Goal: Task Accomplishment & Management: Manage account settings

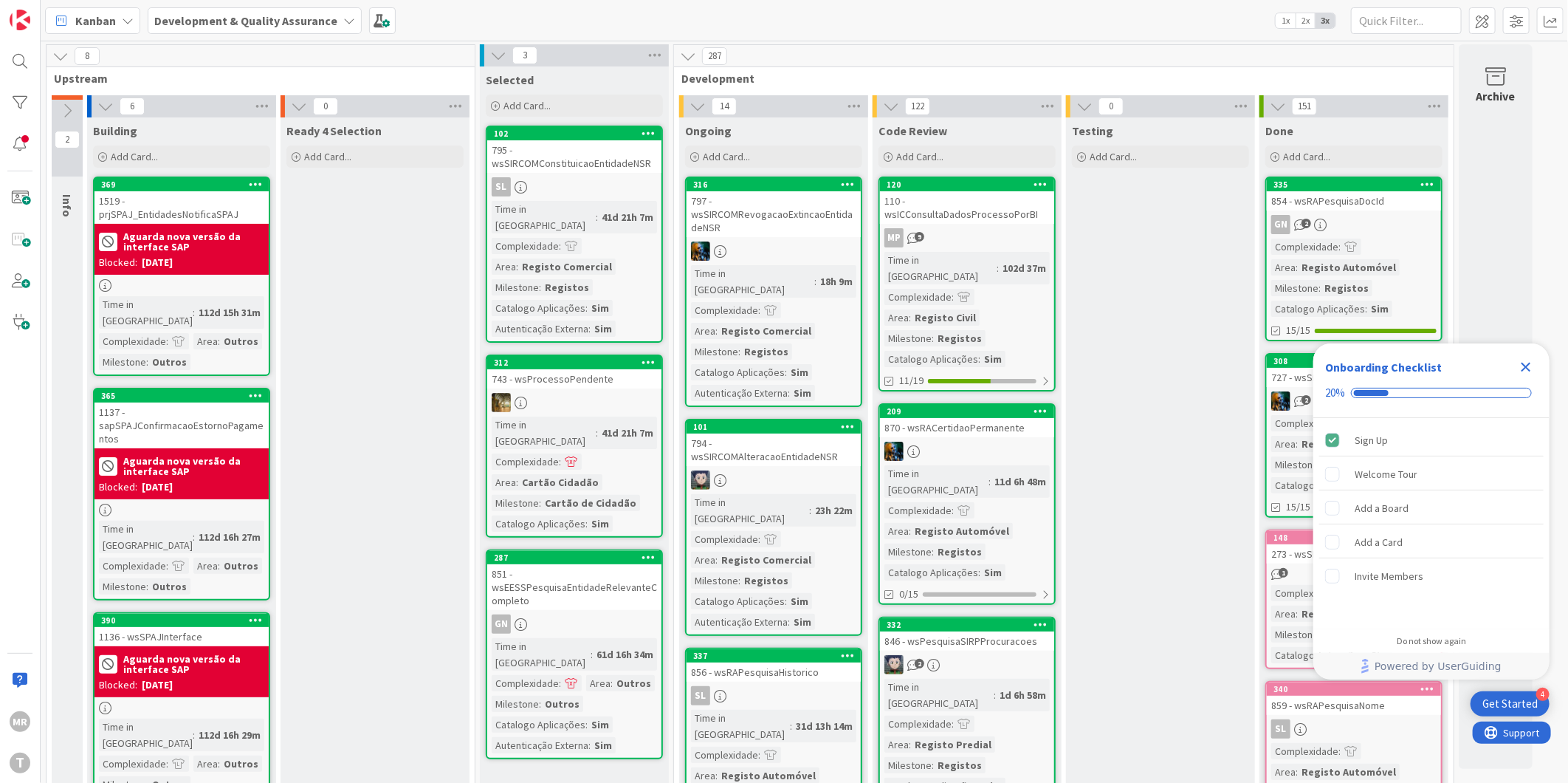
click at [35, 91] on div "MR T" at bounding box center [20, 392] width 40 height 783
click at [27, 92] on div at bounding box center [20, 102] width 29 height 29
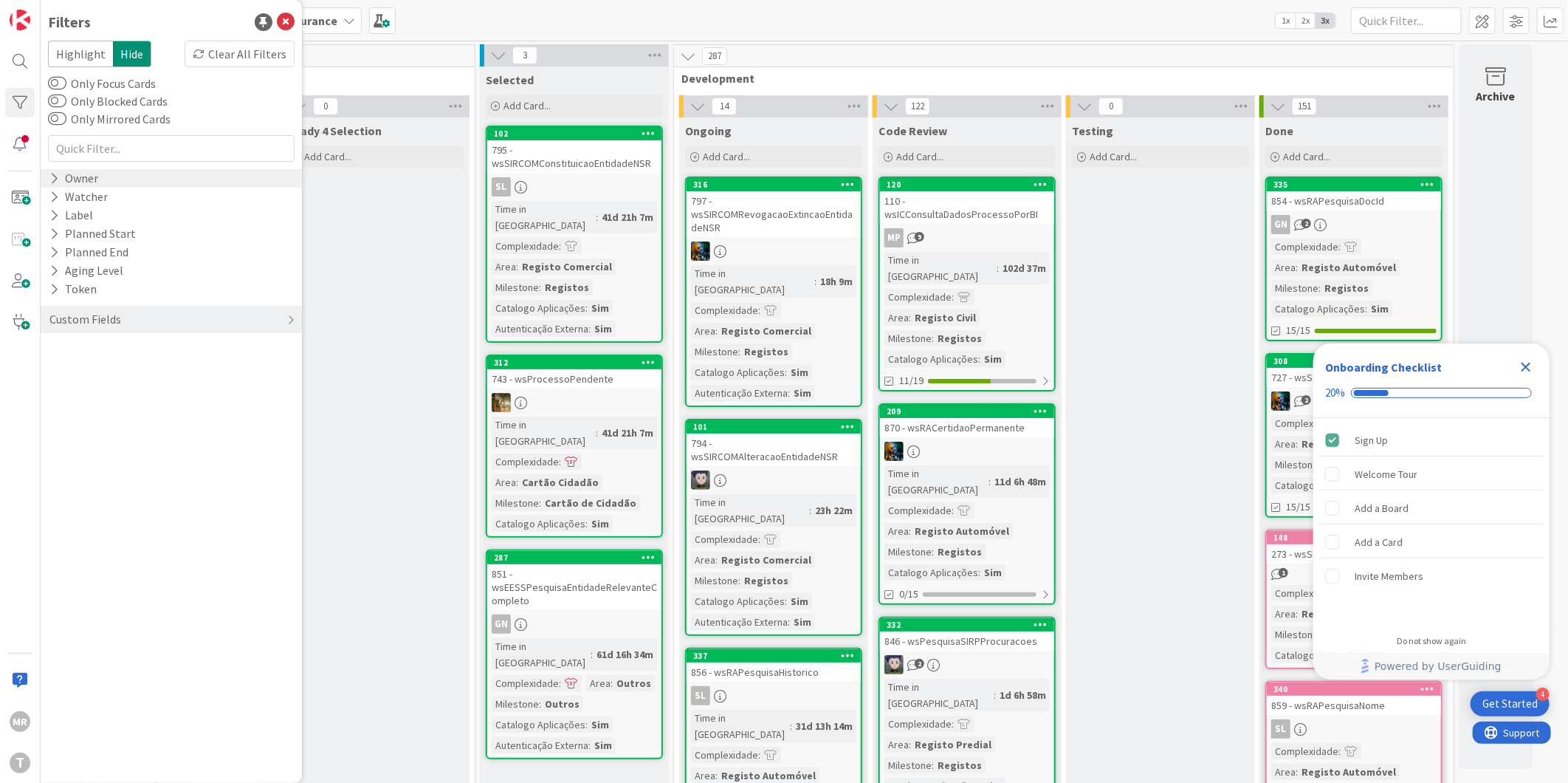
click at [59, 180] on div "Owner" at bounding box center [73, 178] width 51 height 18
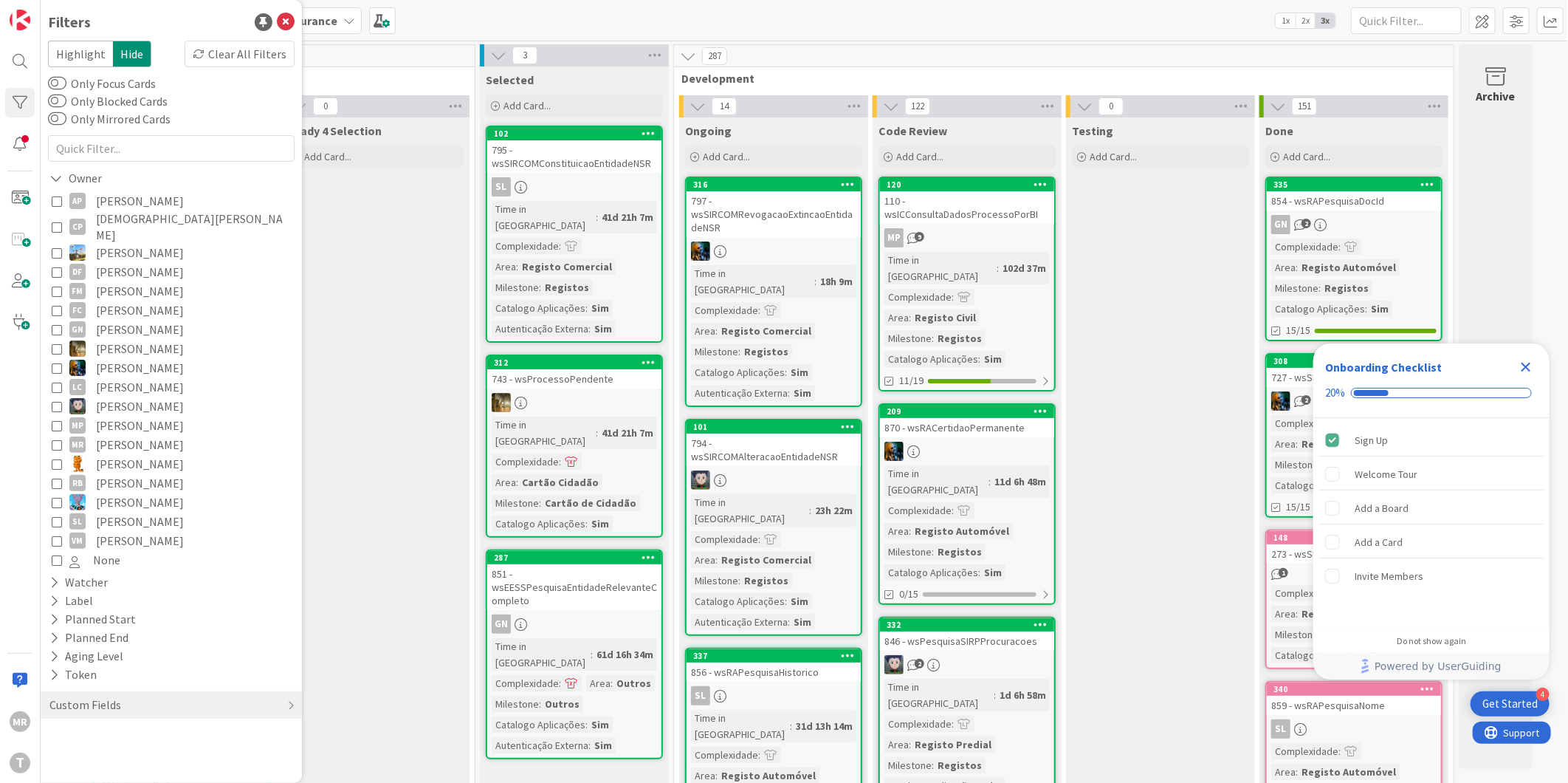
click at [153, 200] on span "Alceu Pimentel Filho" at bounding box center [140, 200] width 88 height 19
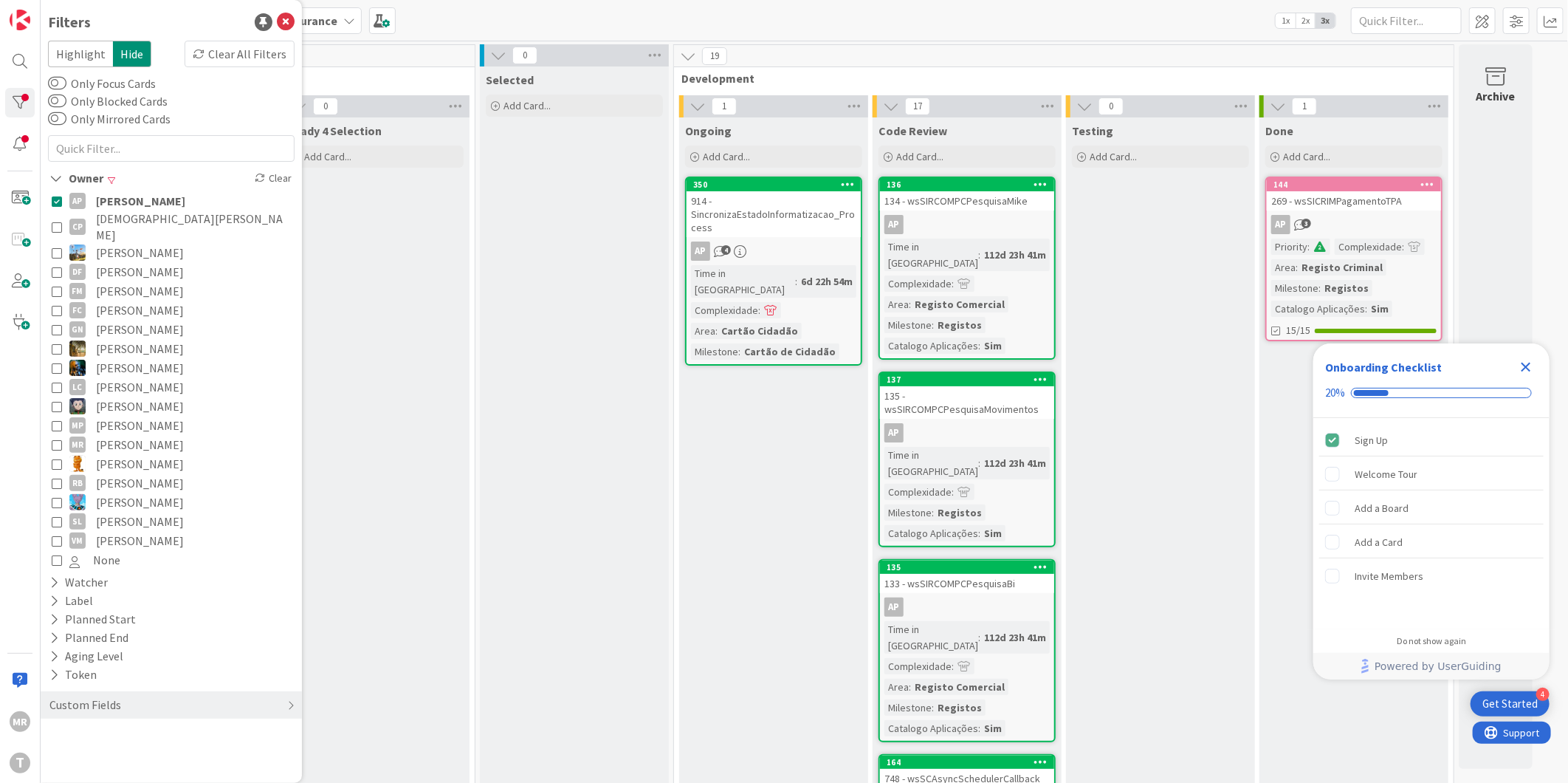
click at [1525, 358] on icon "Close Checklist" at bounding box center [1526, 367] width 17 height 17
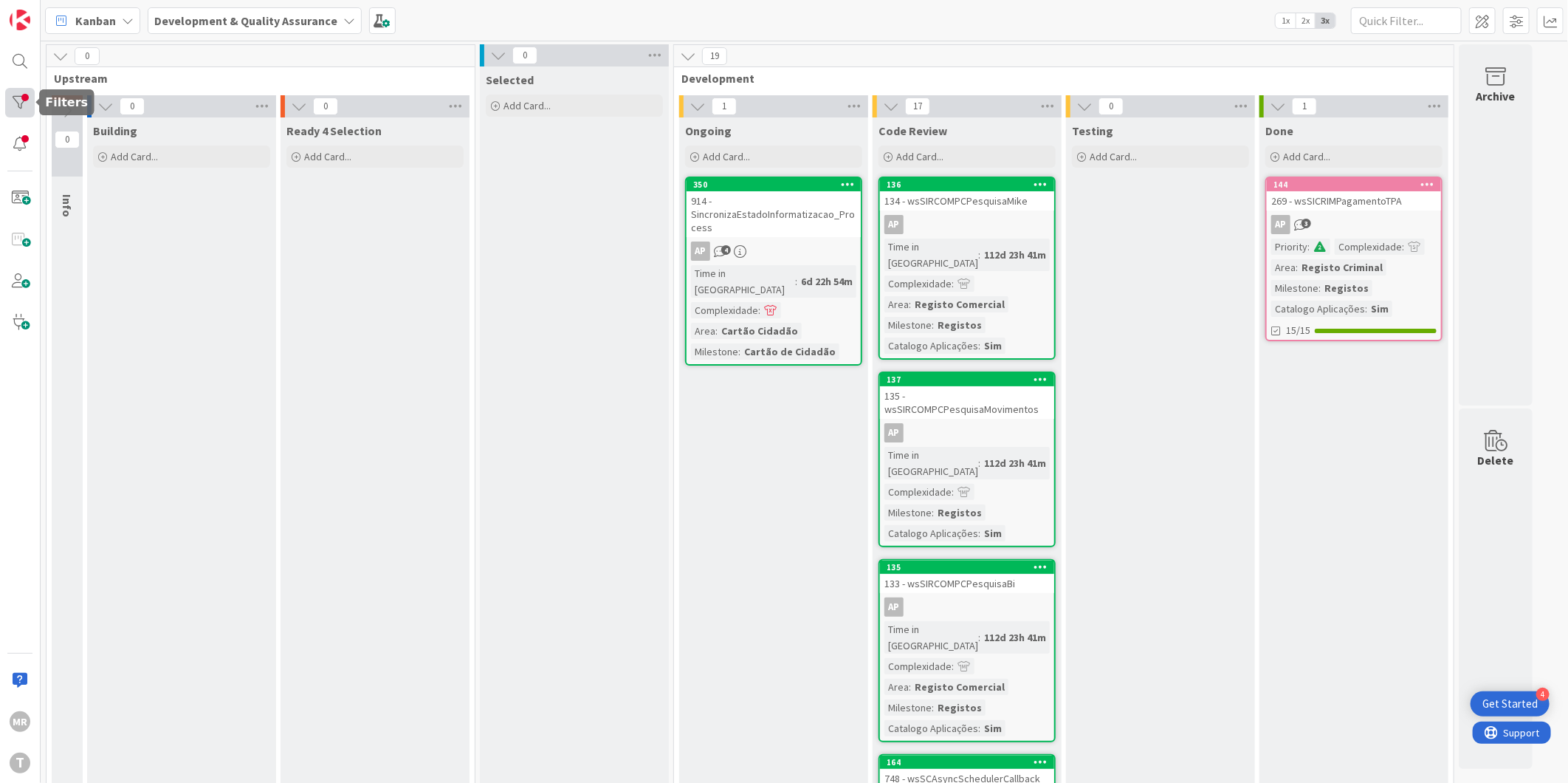
click at [6, 92] on div at bounding box center [20, 102] width 29 height 29
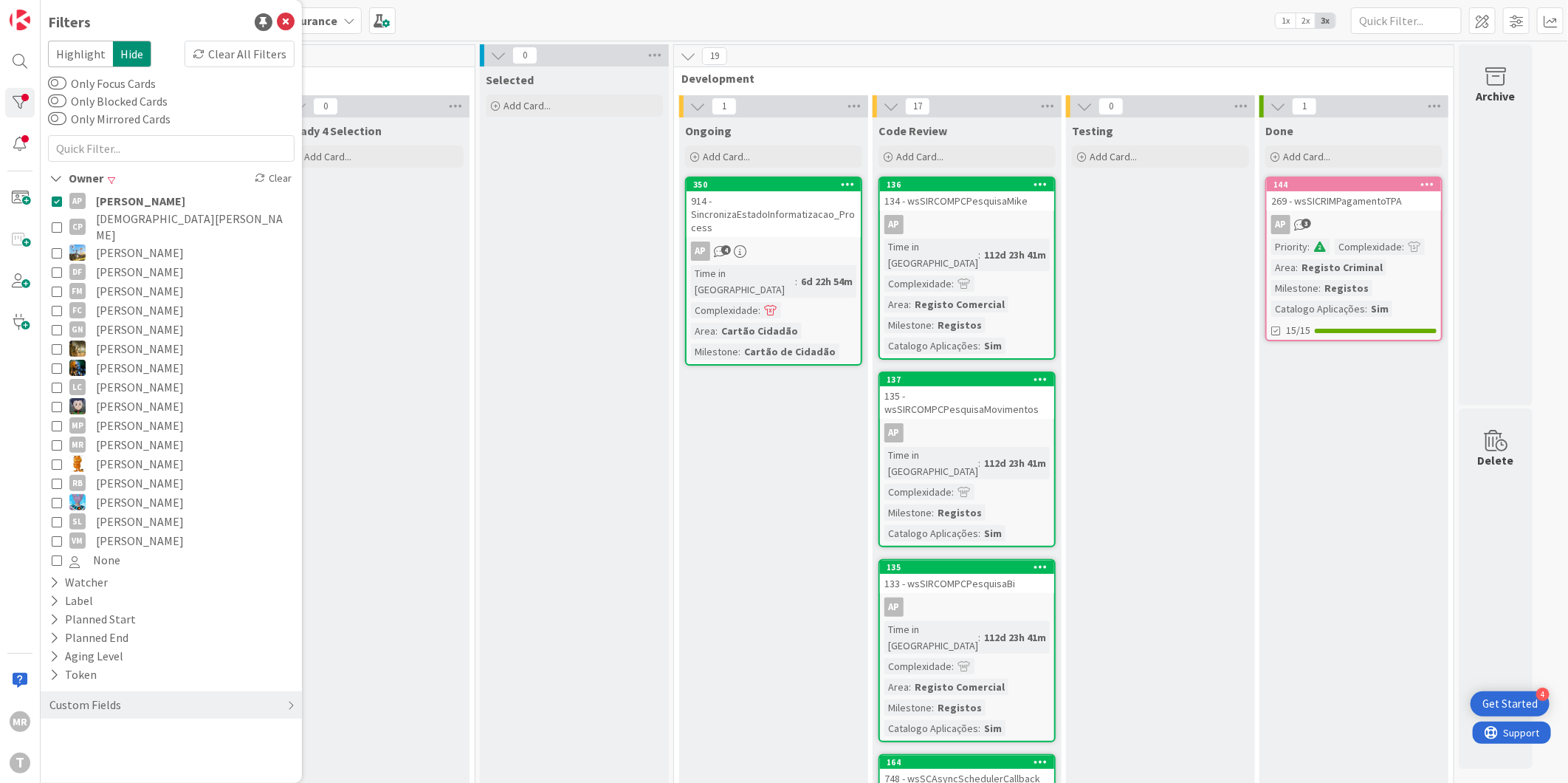
click at [106, 223] on span "Cristiano Pires" at bounding box center [193, 227] width 195 height 32
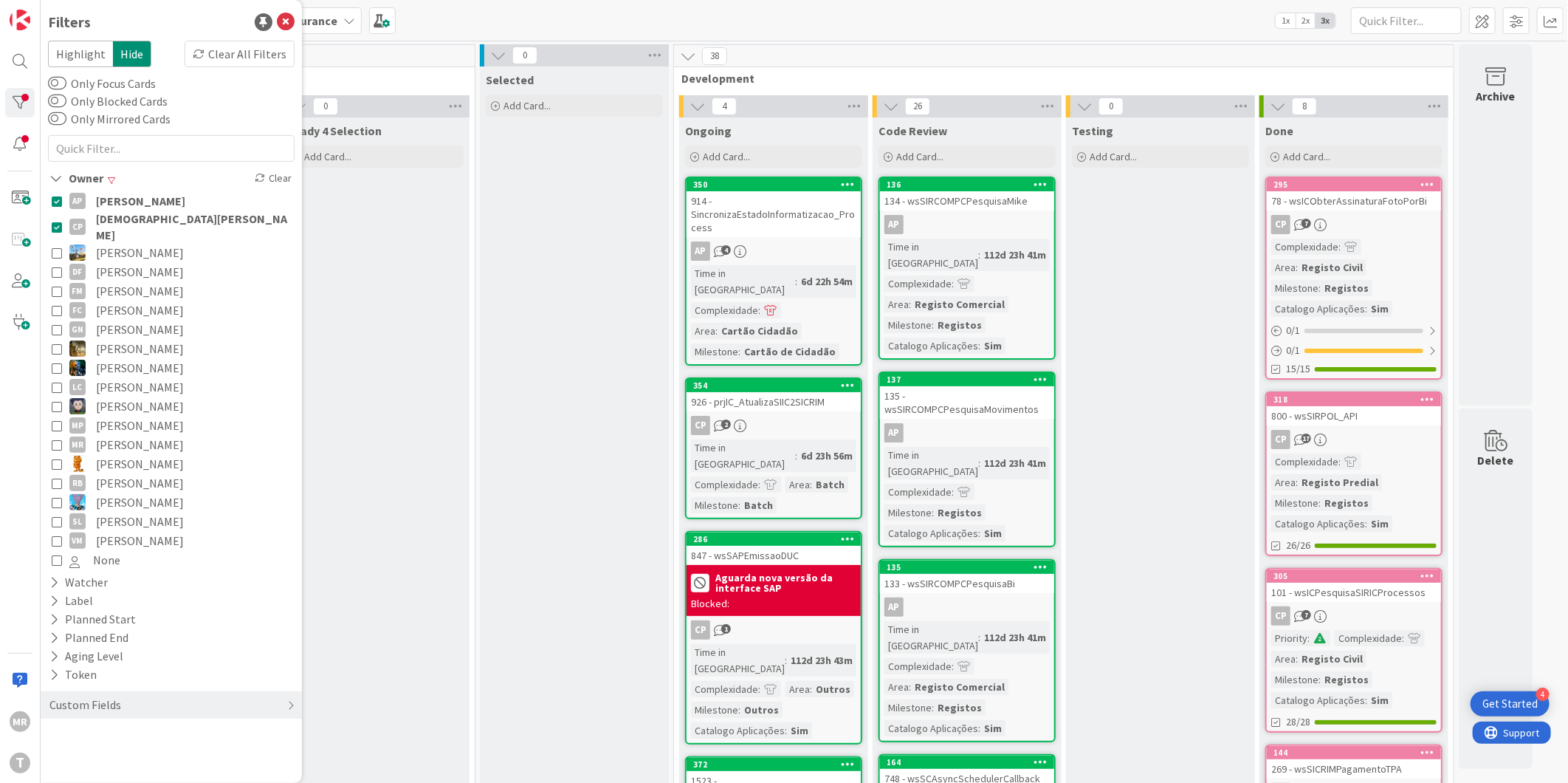
click at [127, 204] on span "Alceu Pimentel Filho" at bounding box center [140, 200] width 89 height 19
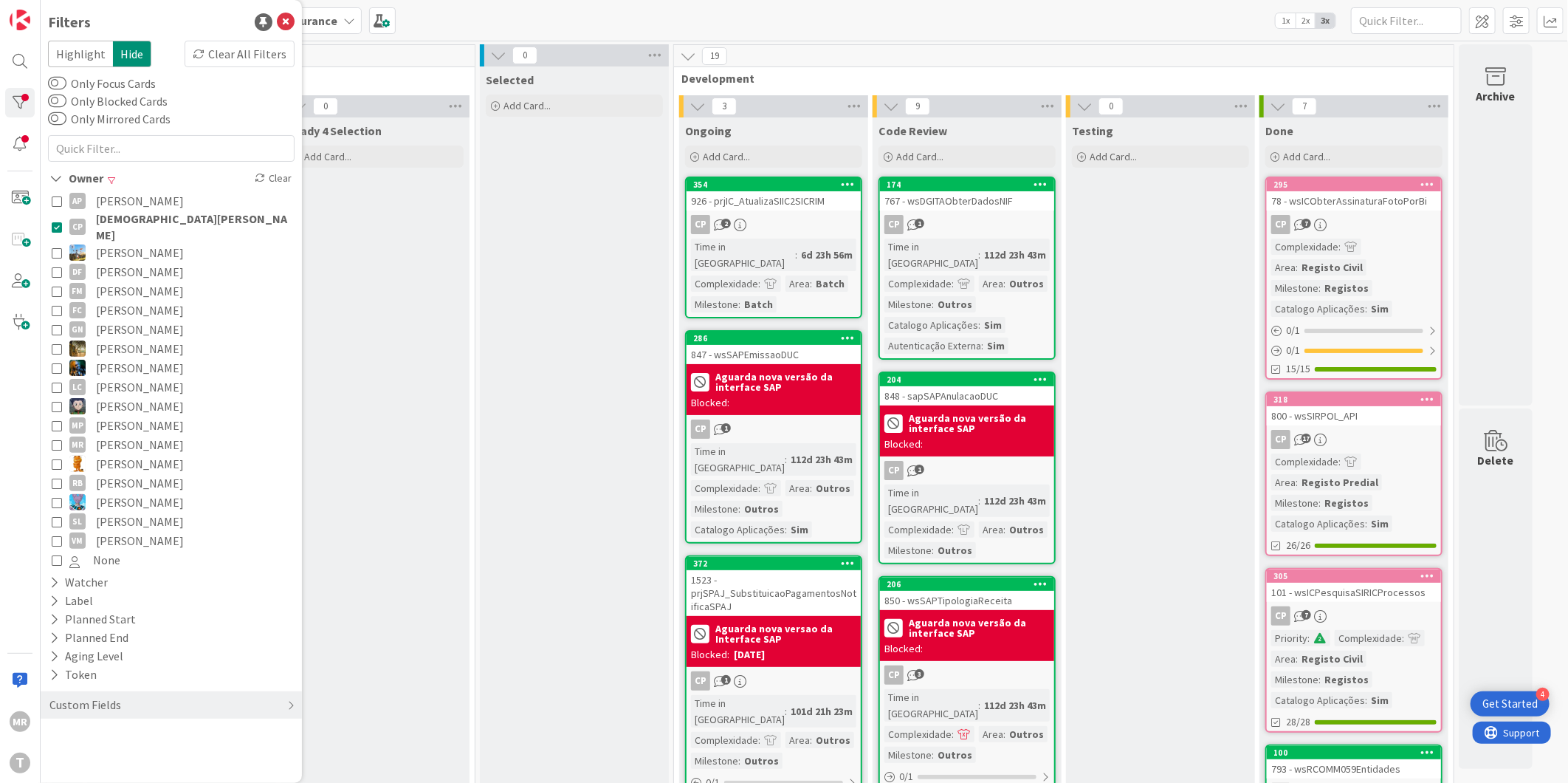
click at [138, 219] on span "Cristiano Pires" at bounding box center [193, 227] width 195 height 32
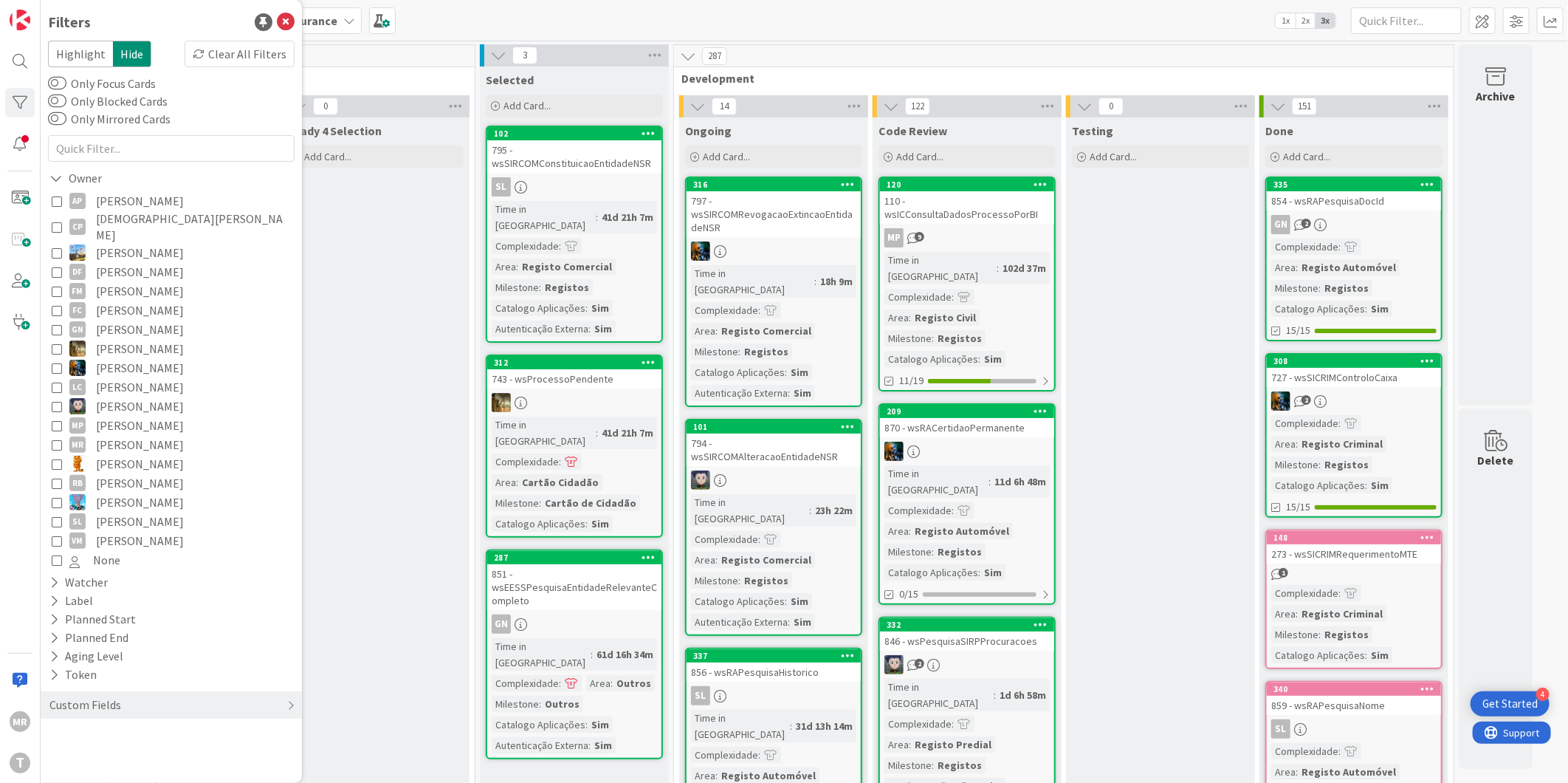
click at [136, 339] on span "João Carreiras" at bounding box center [140, 348] width 88 height 19
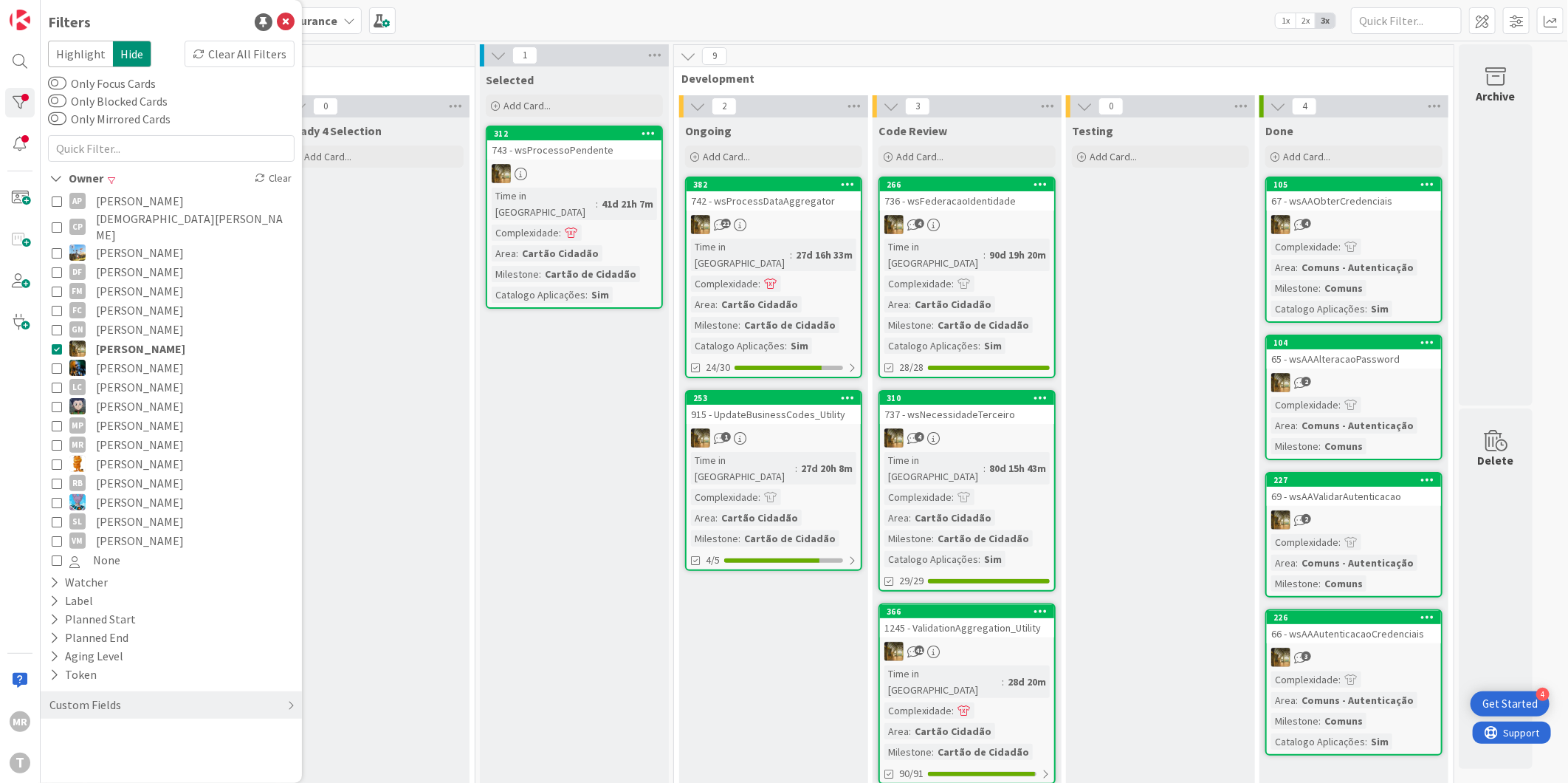
click at [133, 358] on span "João Carvalho" at bounding box center [140, 368] width 88 height 19
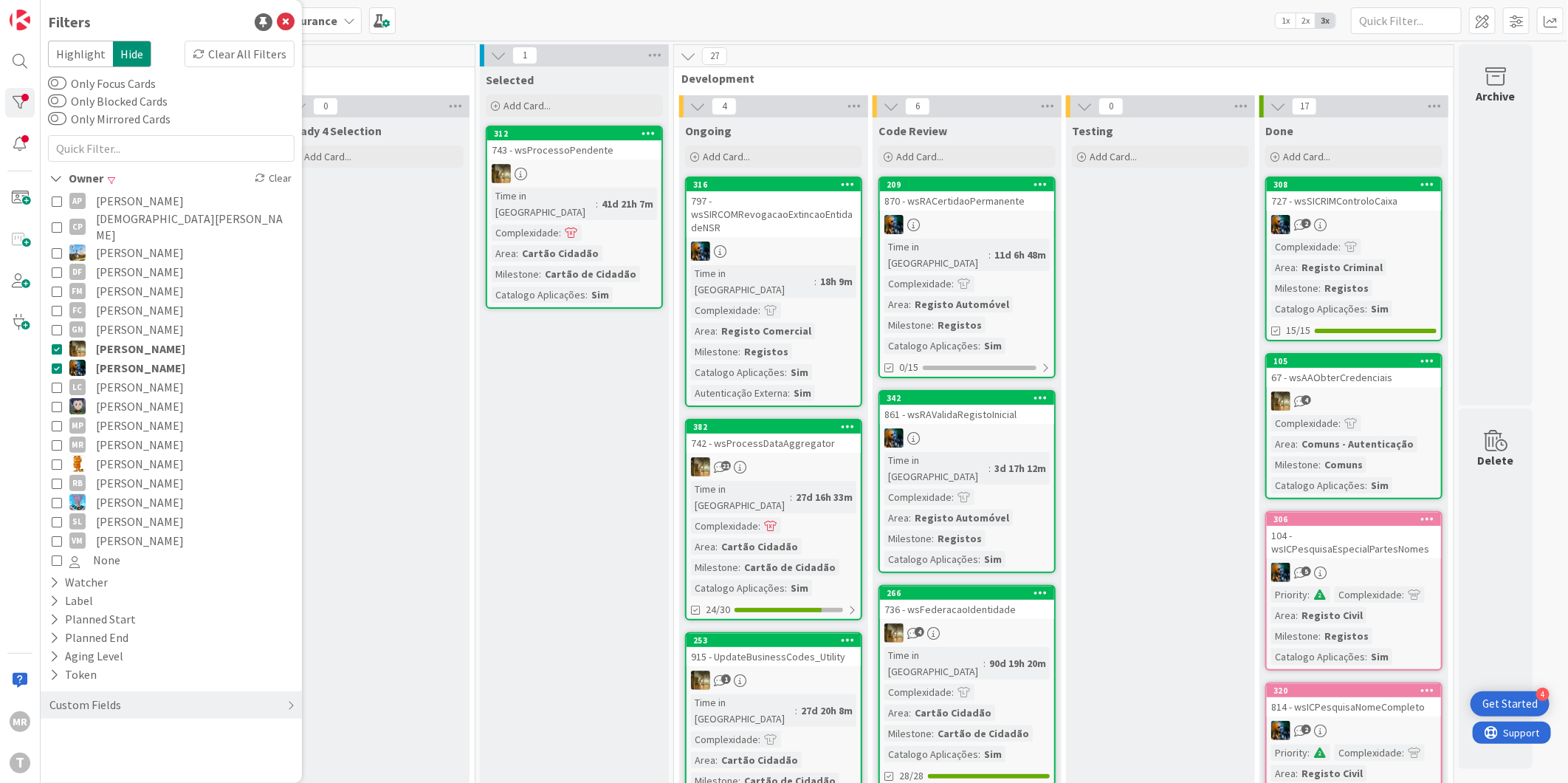
click at [134, 339] on span "João Carreiras" at bounding box center [140, 348] width 89 height 19
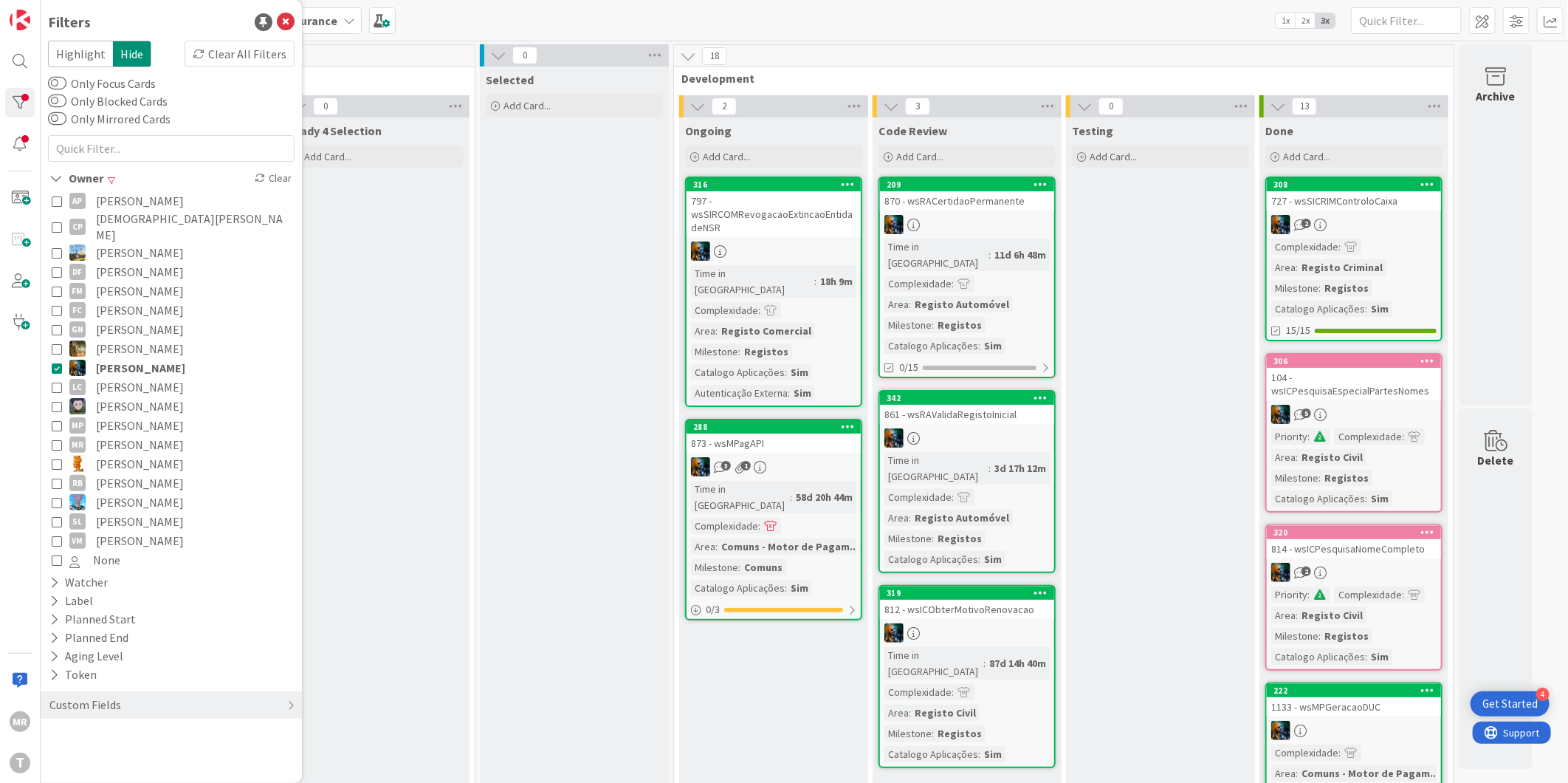
click at [121, 358] on span "João Carvalho" at bounding box center [140, 368] width 89 height 19
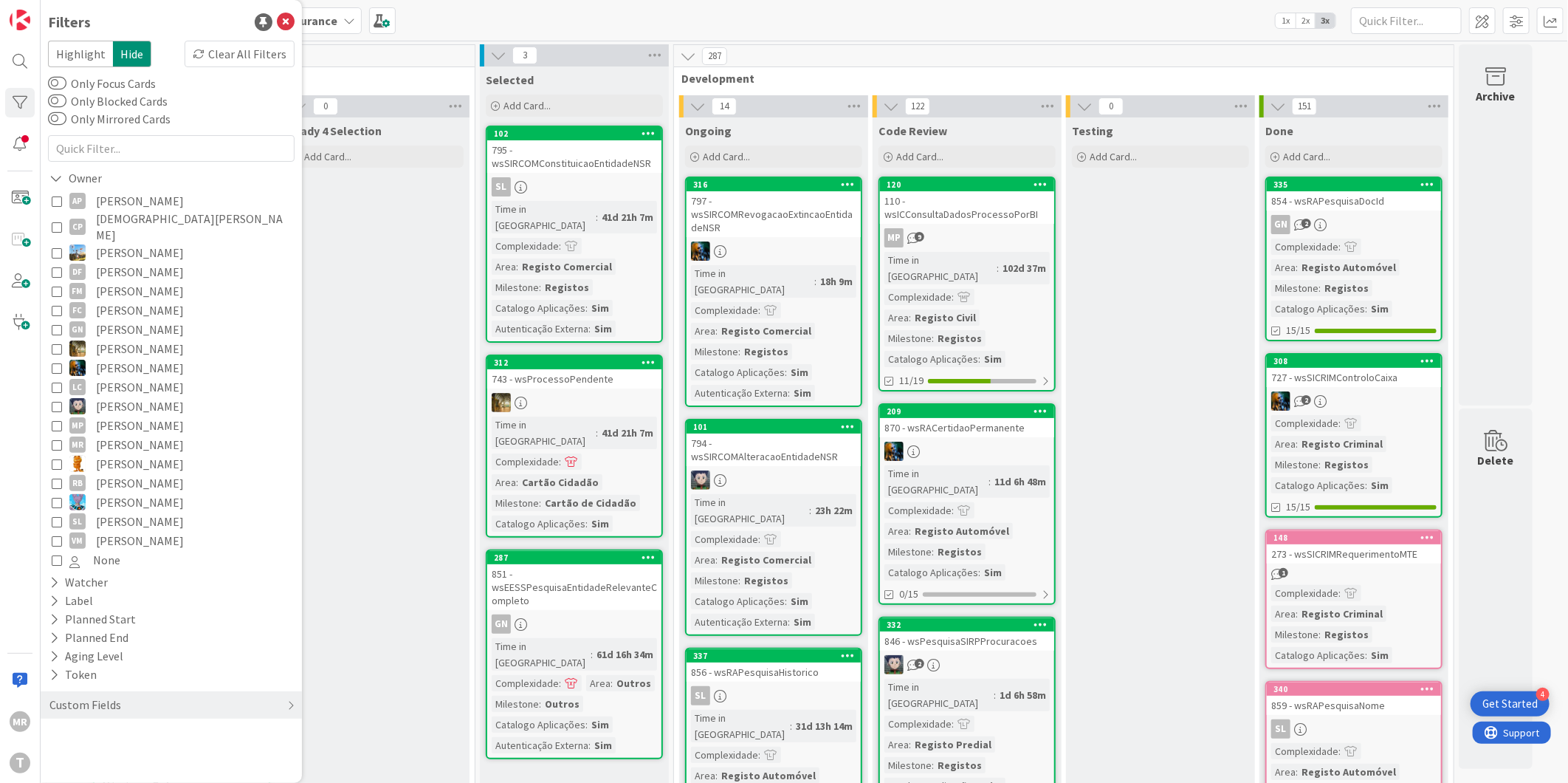
click at [129, 377] on span "Leonardo Correa" at bounding box center [140, 387] width 88 height 19
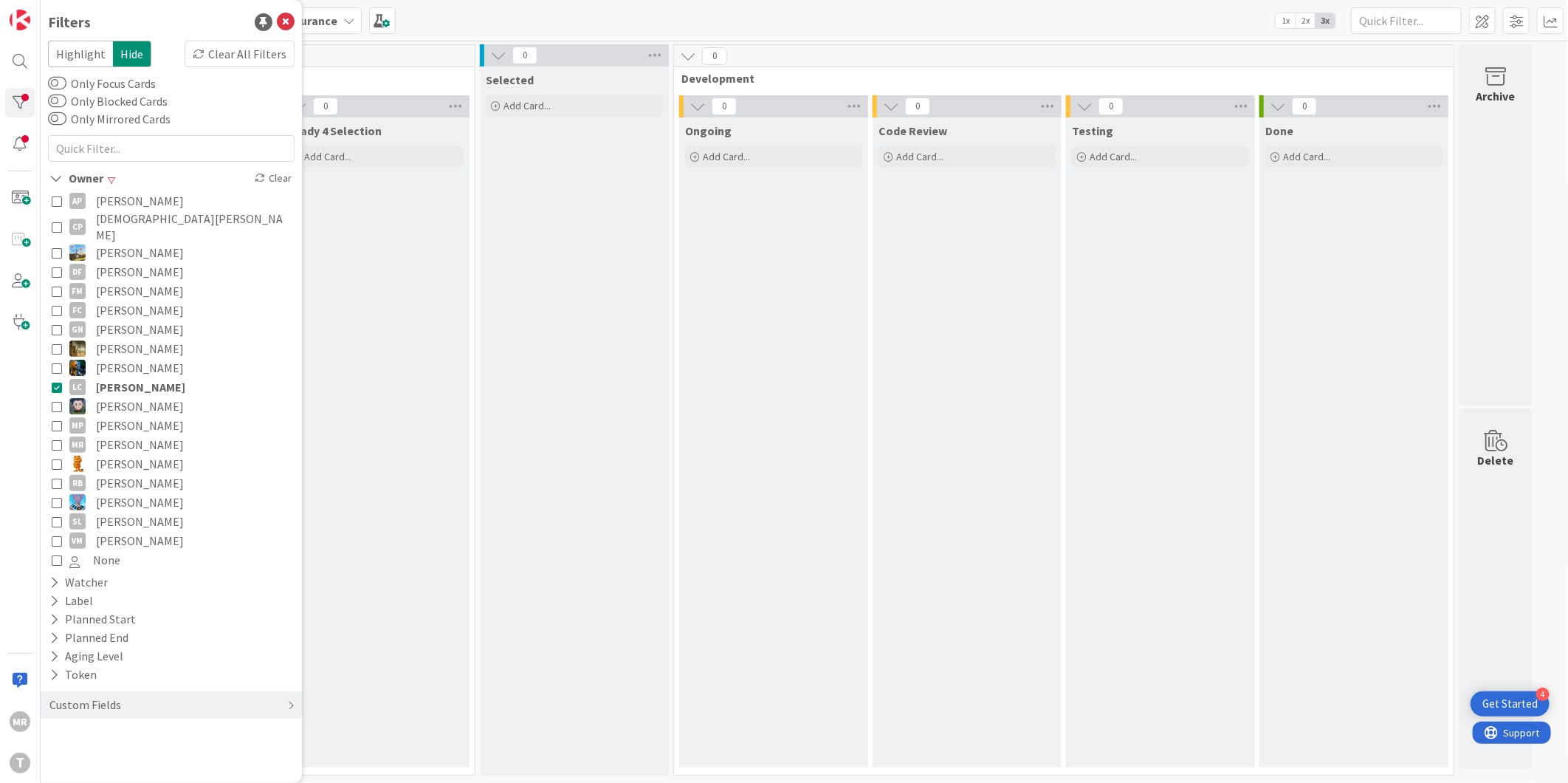
click at [159, 377] on span "Leonardo Correa" at bounding box center [140, 387] width 89 height 19
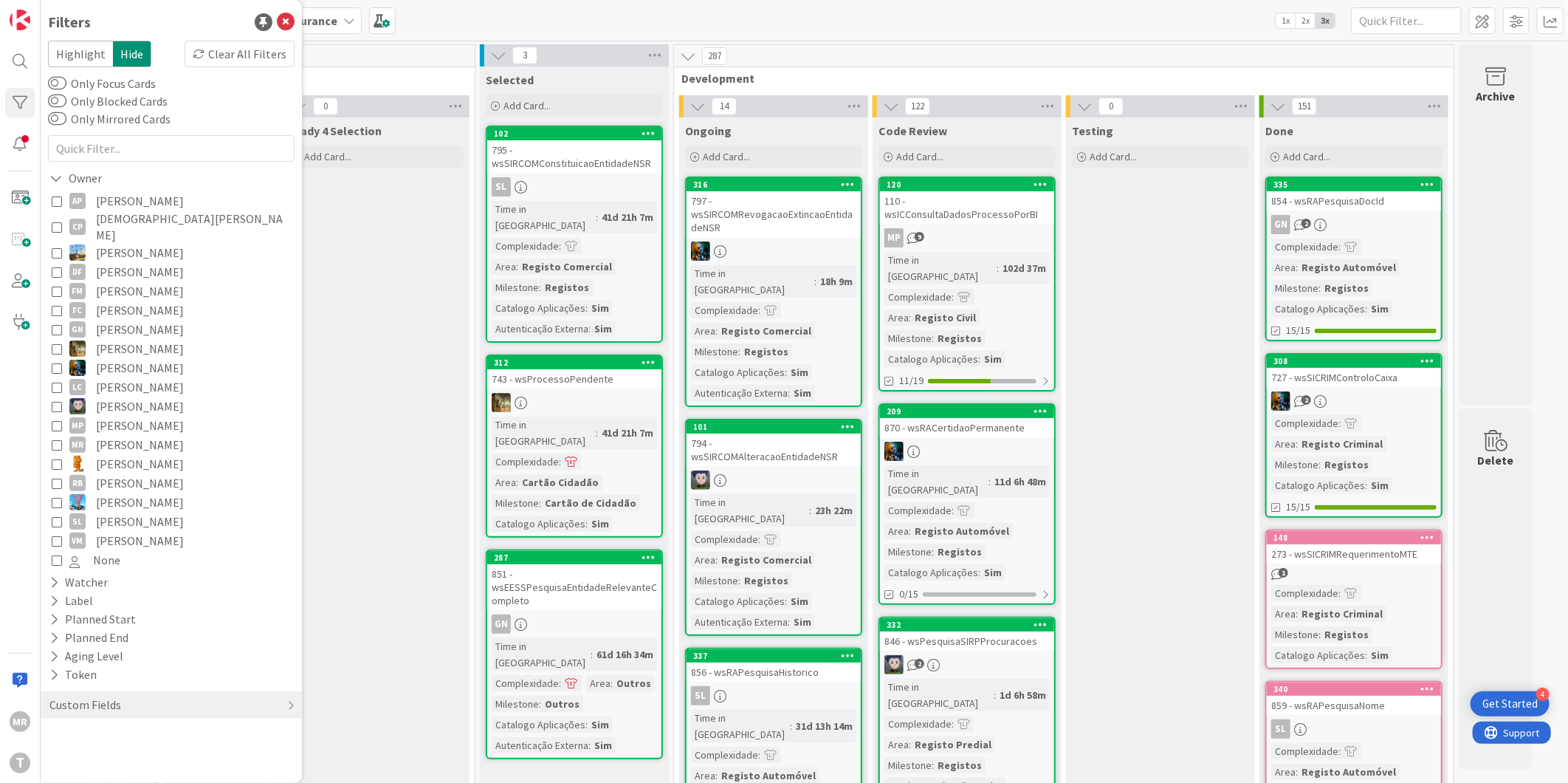
click at [129, 396] on span "Lucas Spengler" at bounding box center [140, 406] width 88 height 19
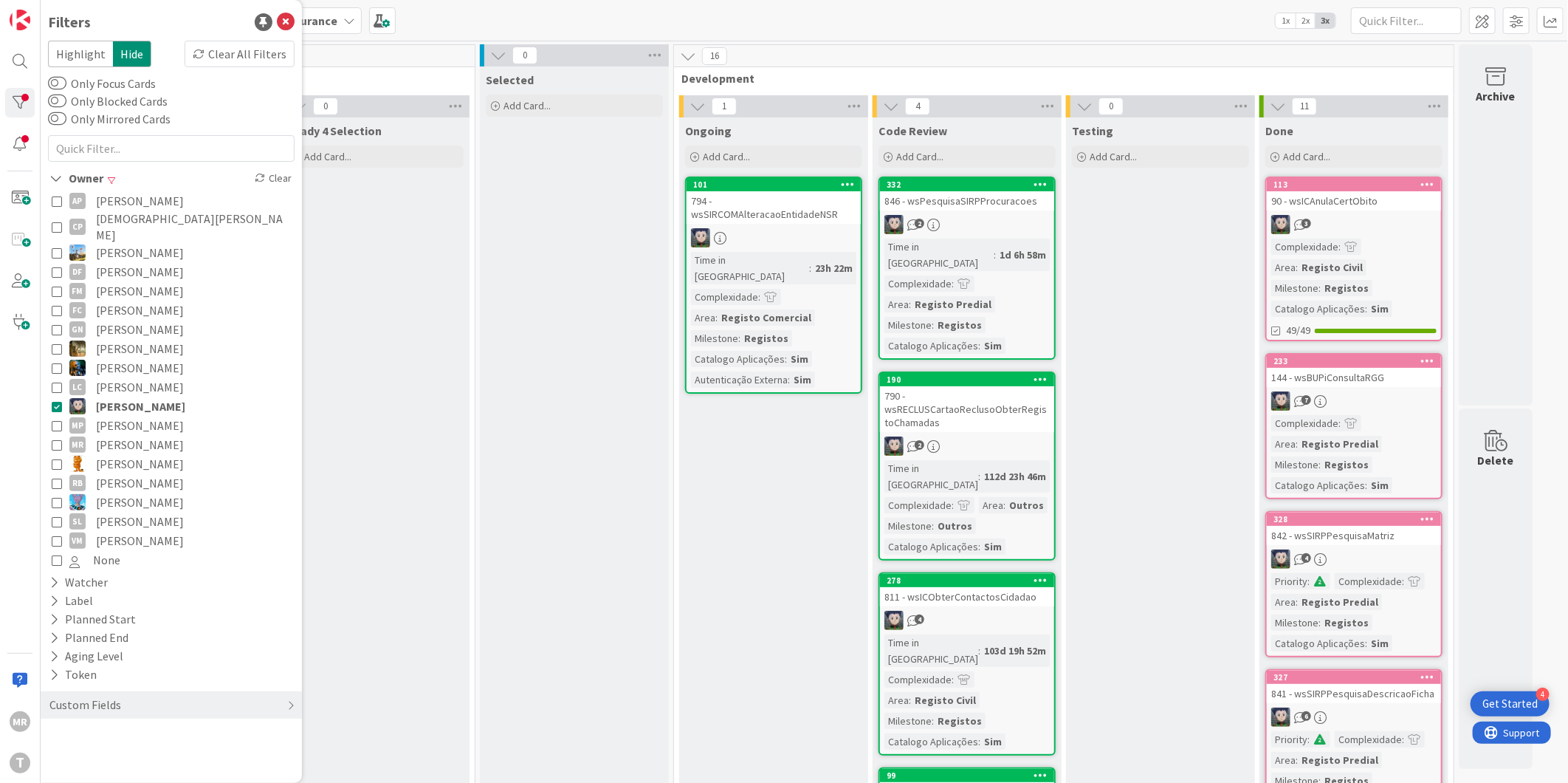
click at [137, 416] on span "Miguel Pinto" at bounding box center [140, 425] width 88 height 19
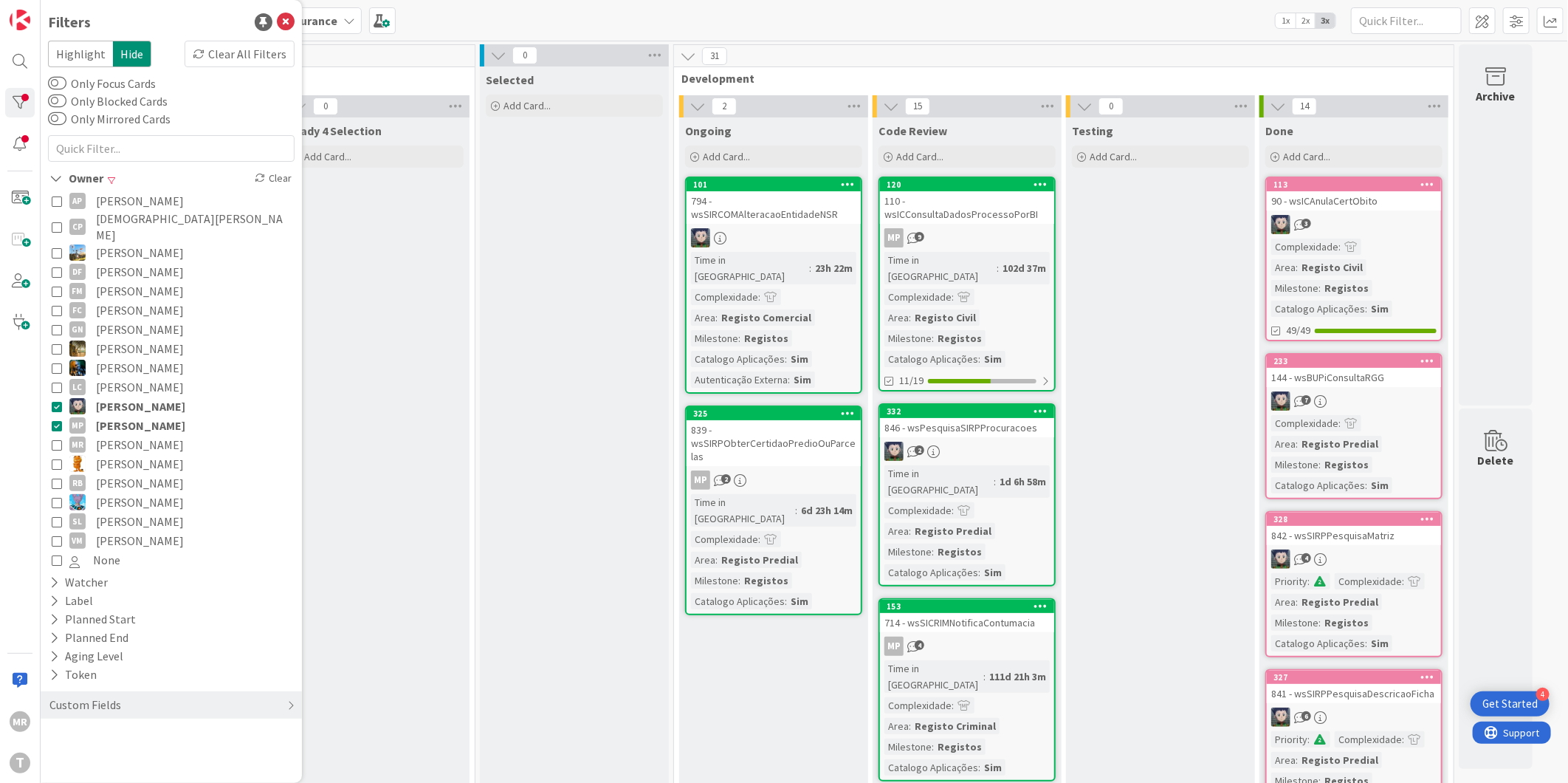
click at [138, 396] on span "Lucas Spengler" at bounding box center [140, 406] width 89 height 19
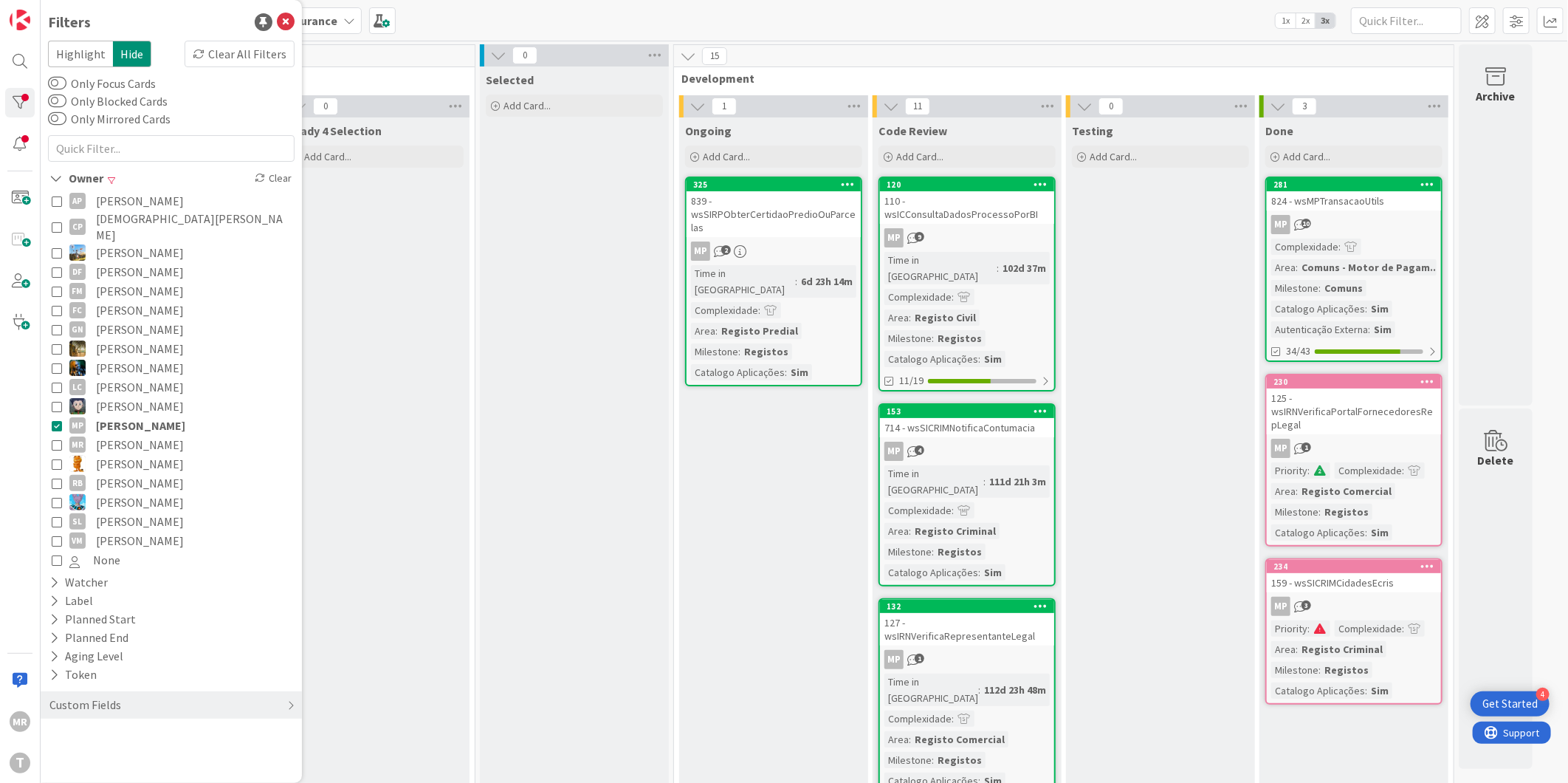
click at [121, 454] on span "Rafael Lima" at bounding box center [140, 463] width 88 height 19
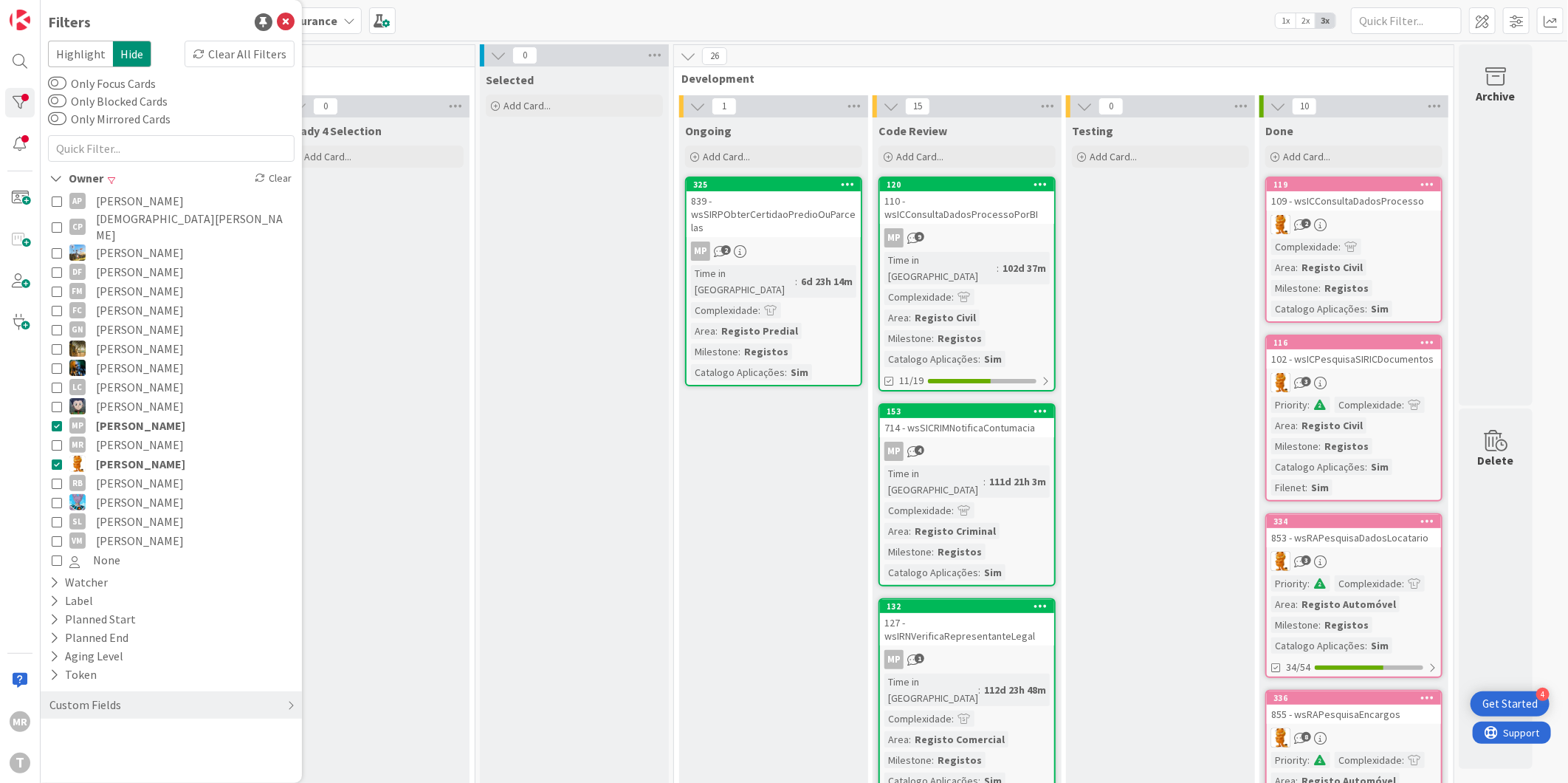
click at [133, 416] on span "Miguel Pinto" at bounding box center [140, 425] width 89 height 19
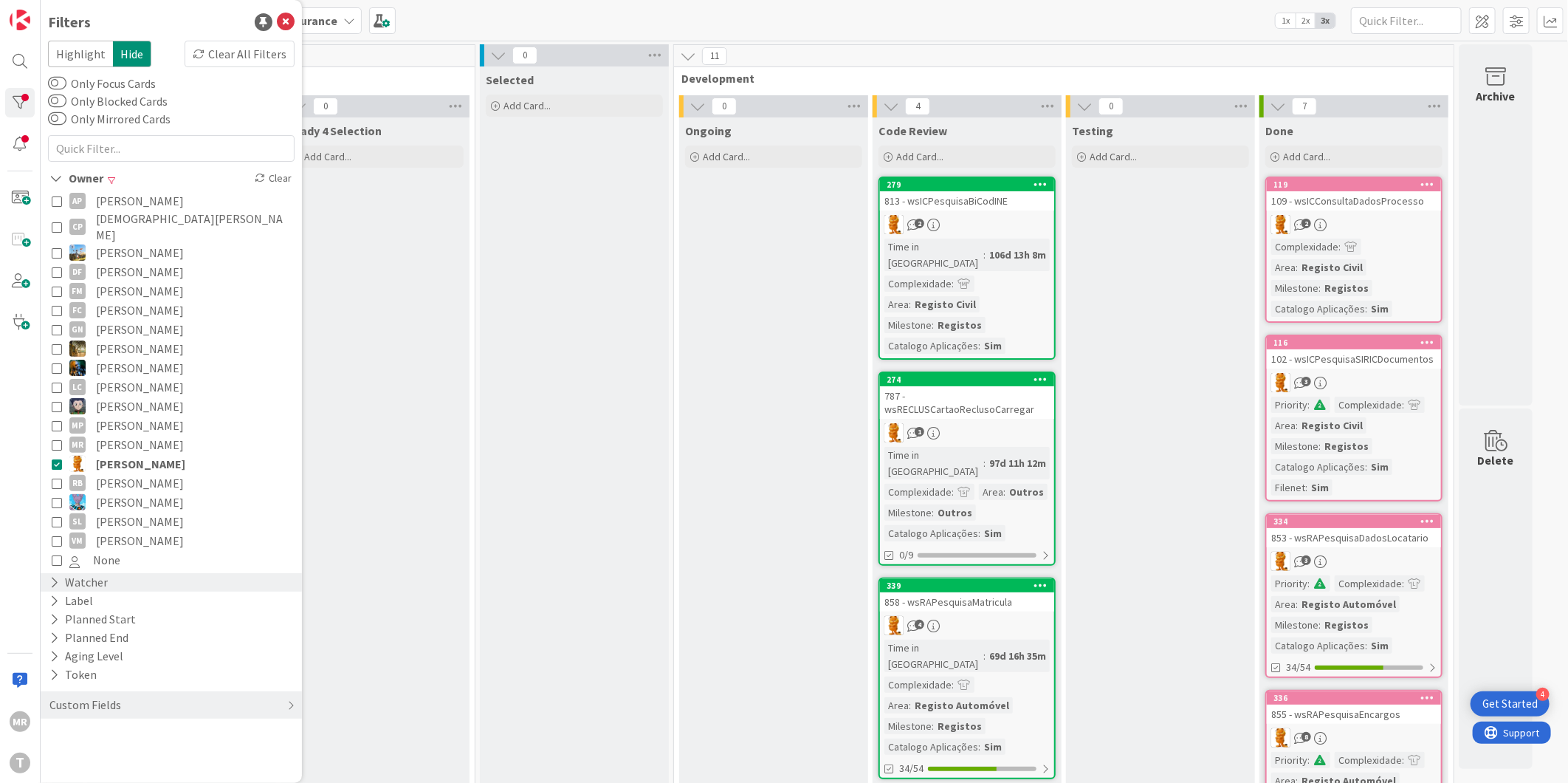
click at [97, 573] on div "Watcher" at bounding box center [79, 582] width 62 height 18
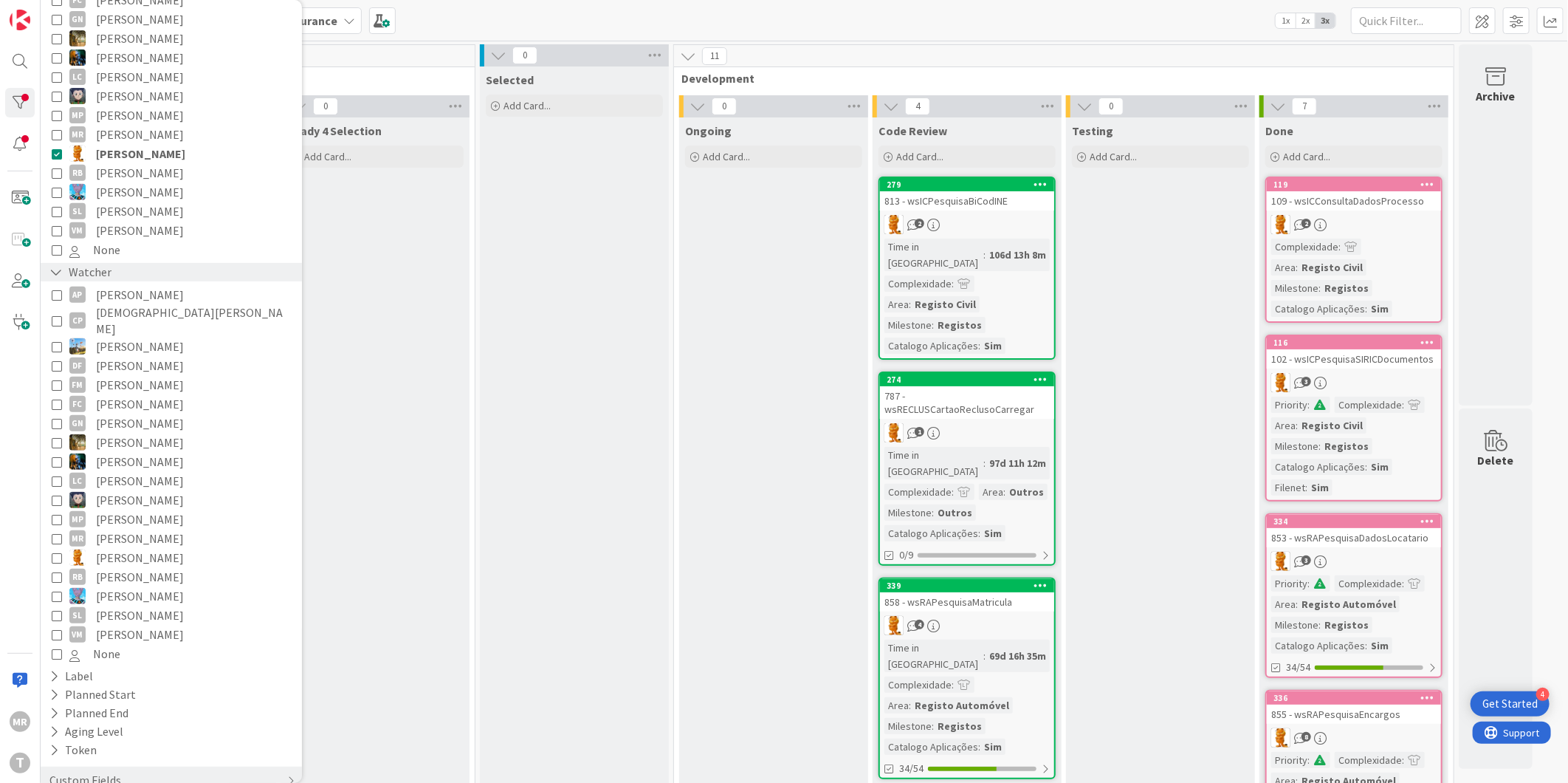
scroll to position [313, 0]
click at [140, 545] on span "Rafael Lima" at bounding box center [140, 555] width 88 height 19
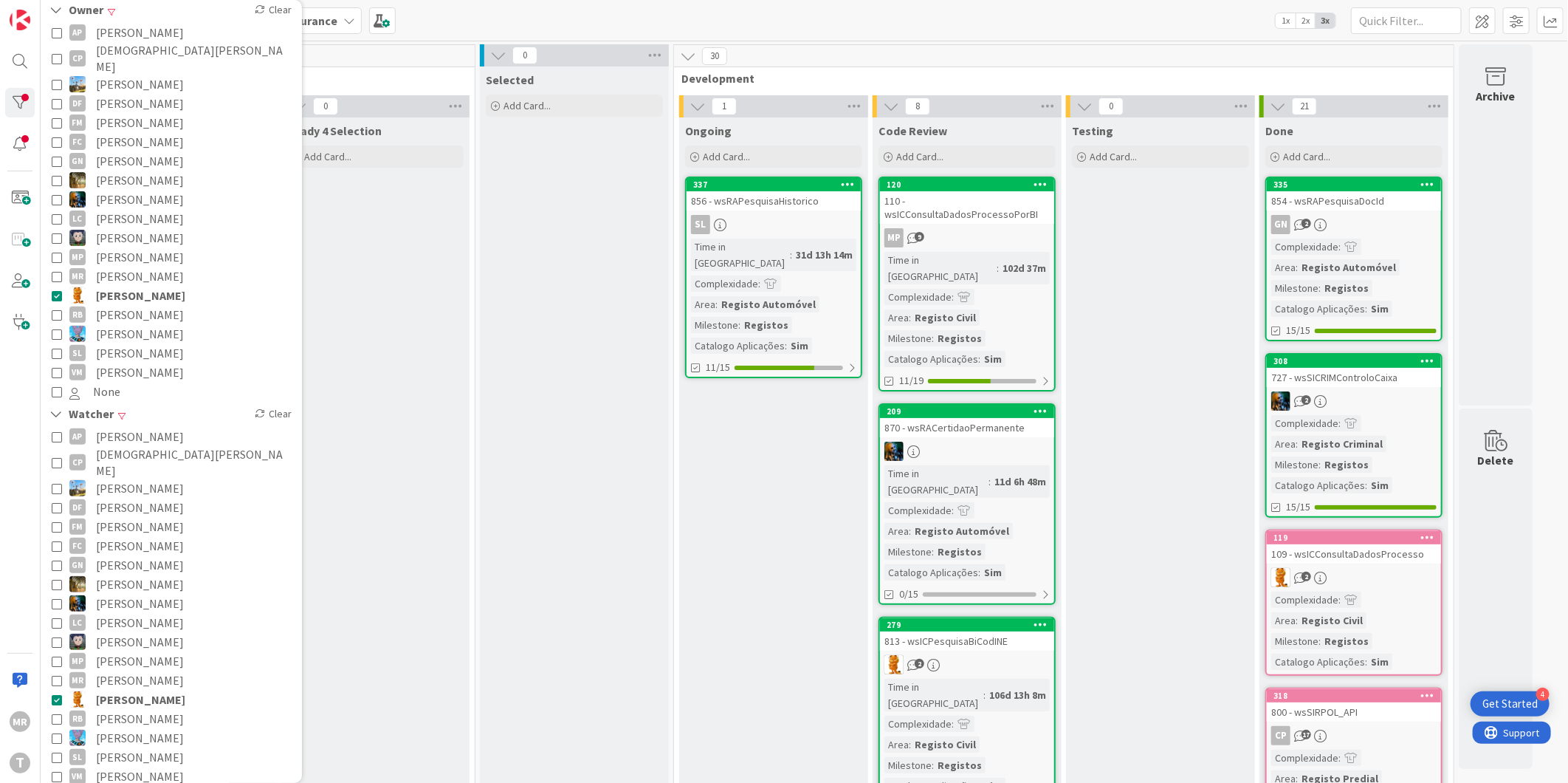
scroll to position [0, 0]
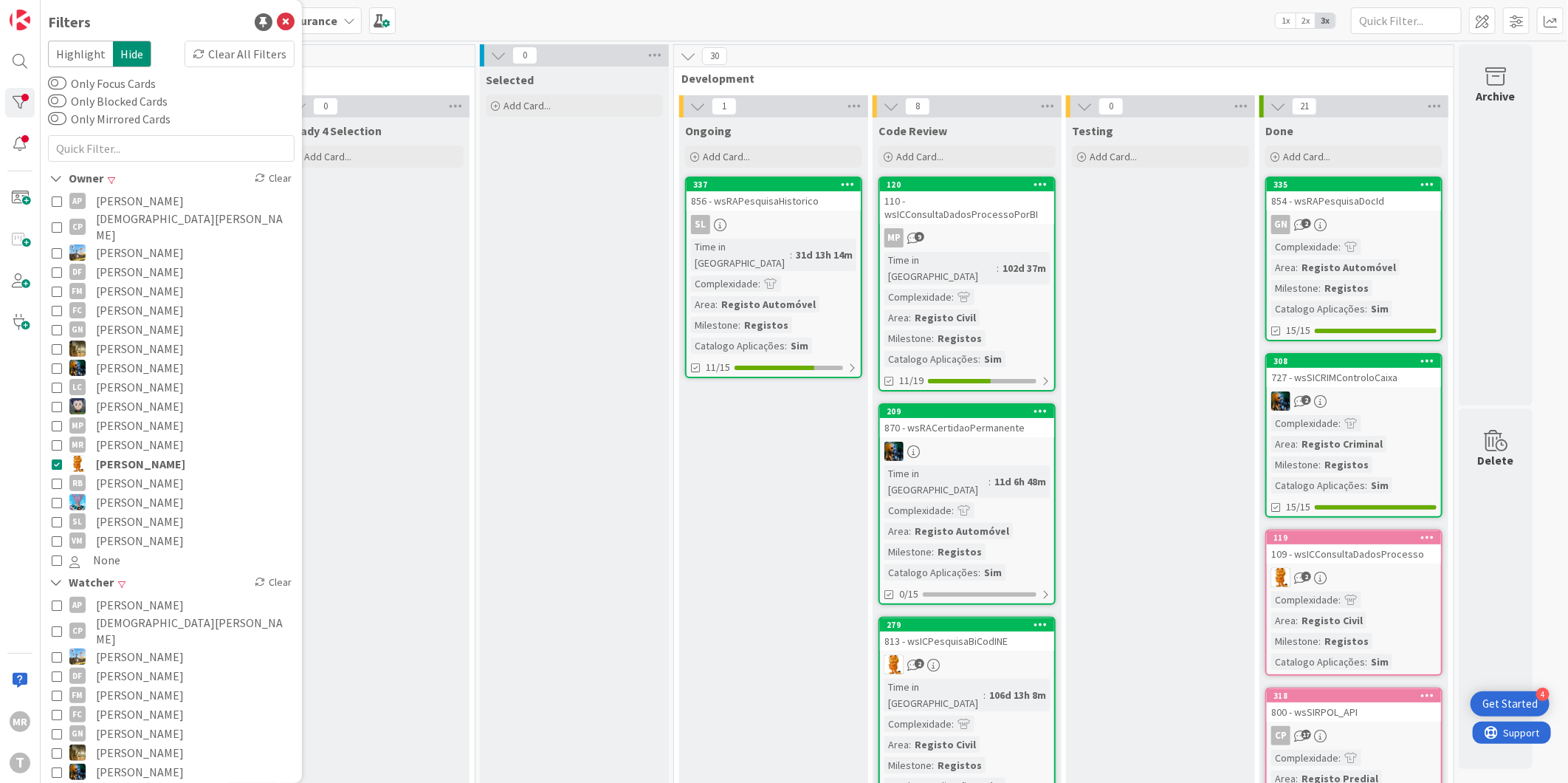
click at [138, 454] on span "Rafael Lima" at bounding box center [140, 463] width 89 height 19
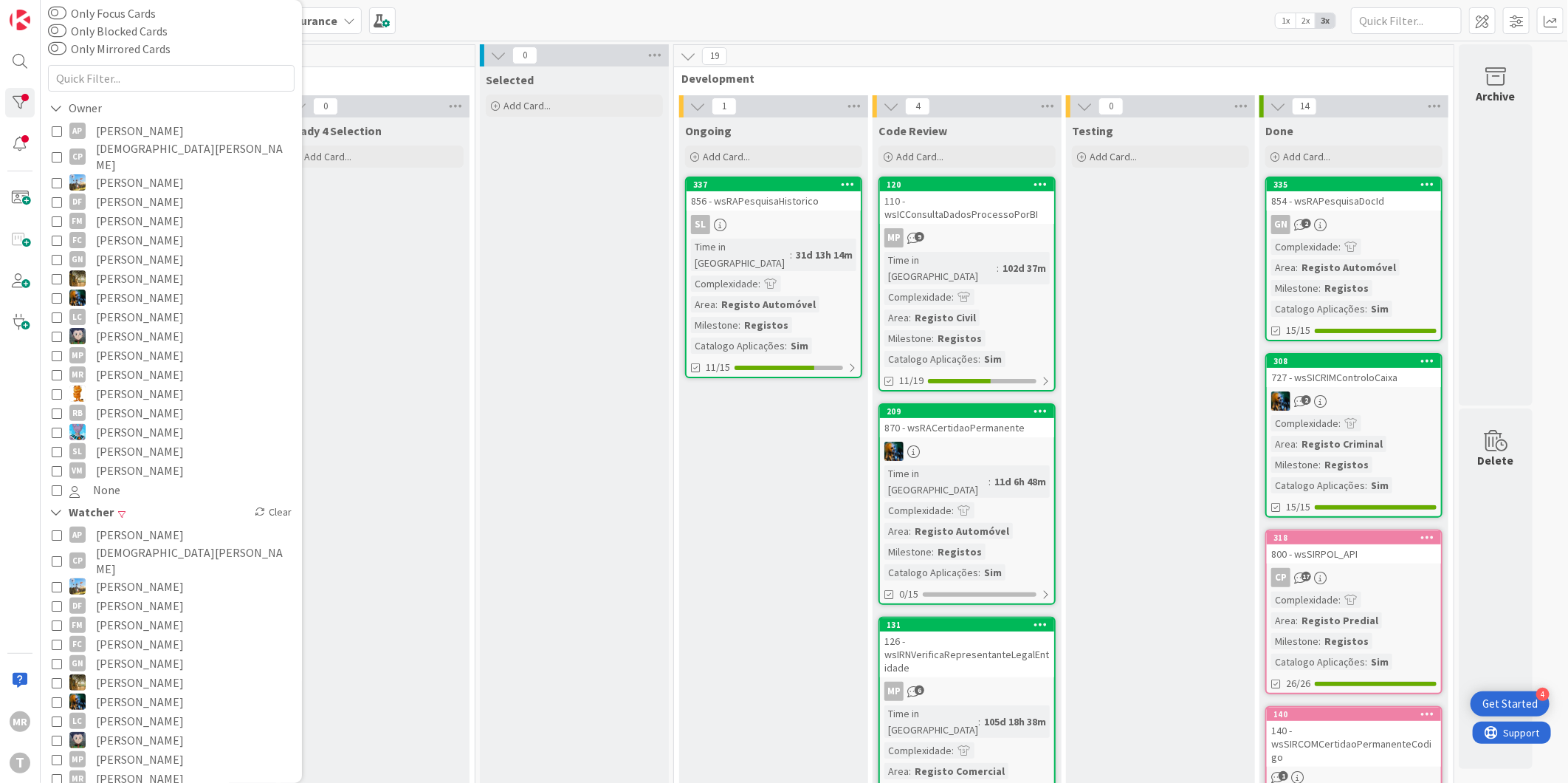
scroll to position [246, 0]
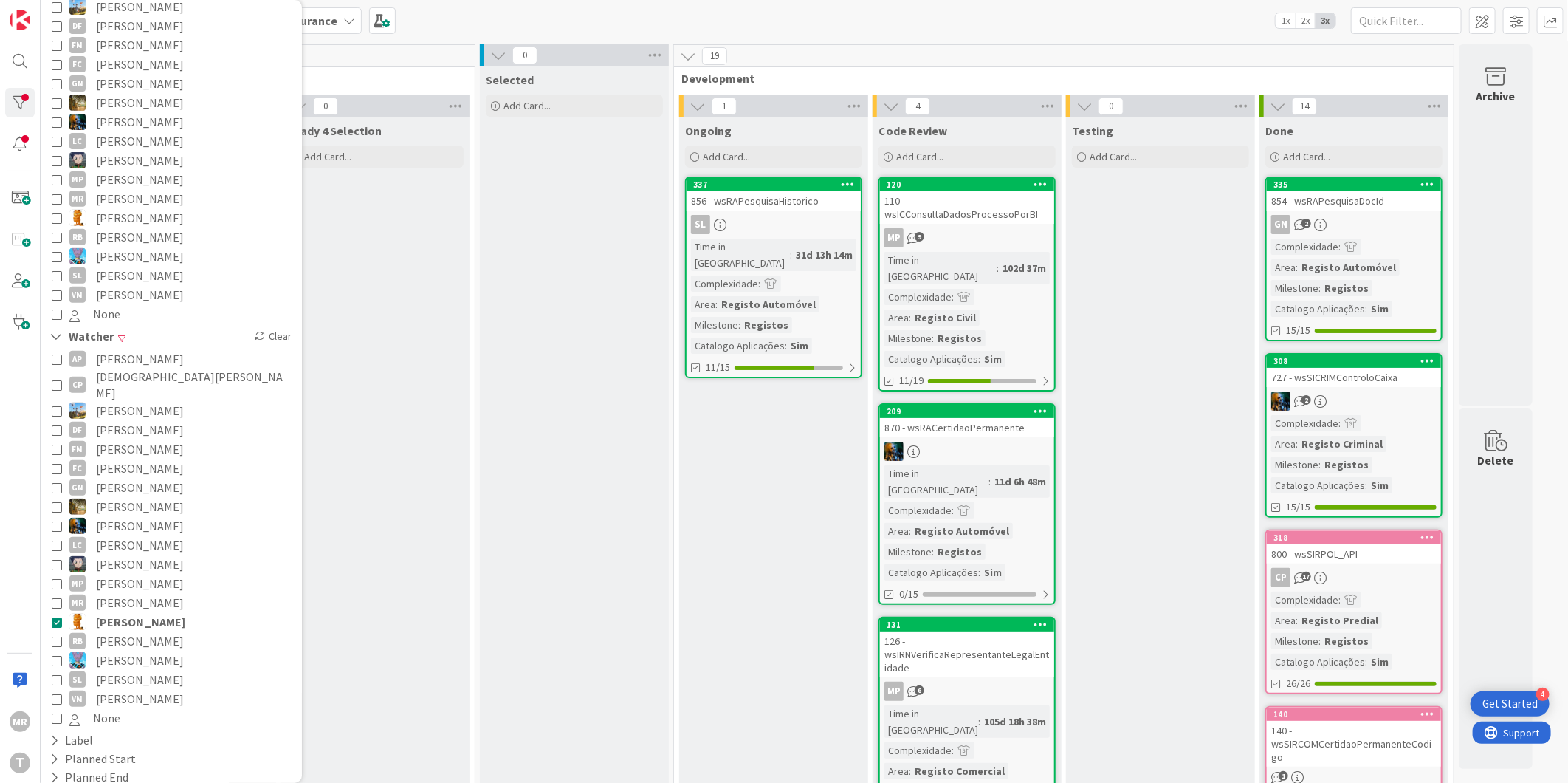
click at [113, 613] on span "Rafael Lima" at bounding box center [140, 622] width 89 height 19
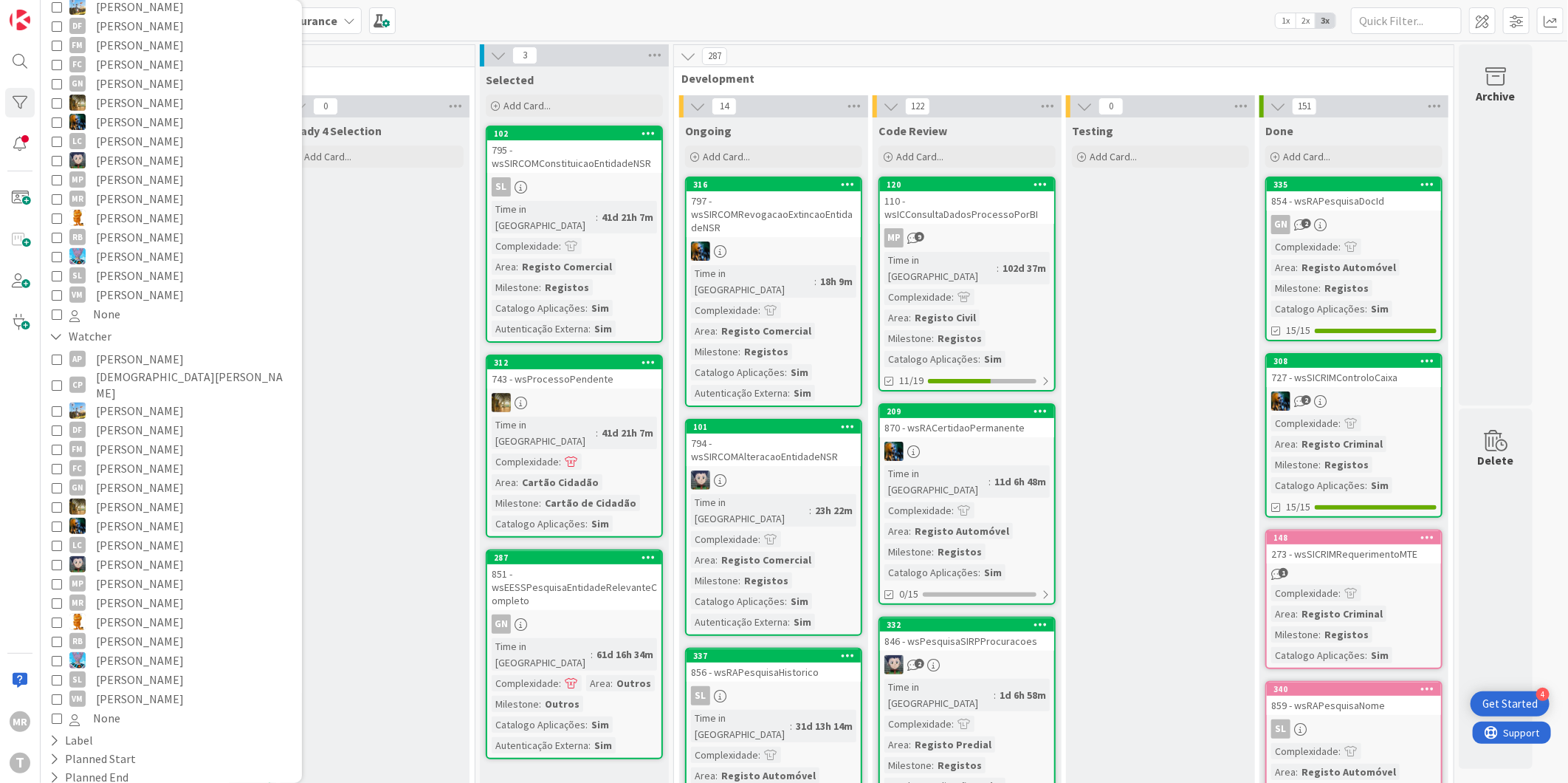
click at [141, 227] on span "Renato Barros" at bounding box center [140, 237] width 88 height 19
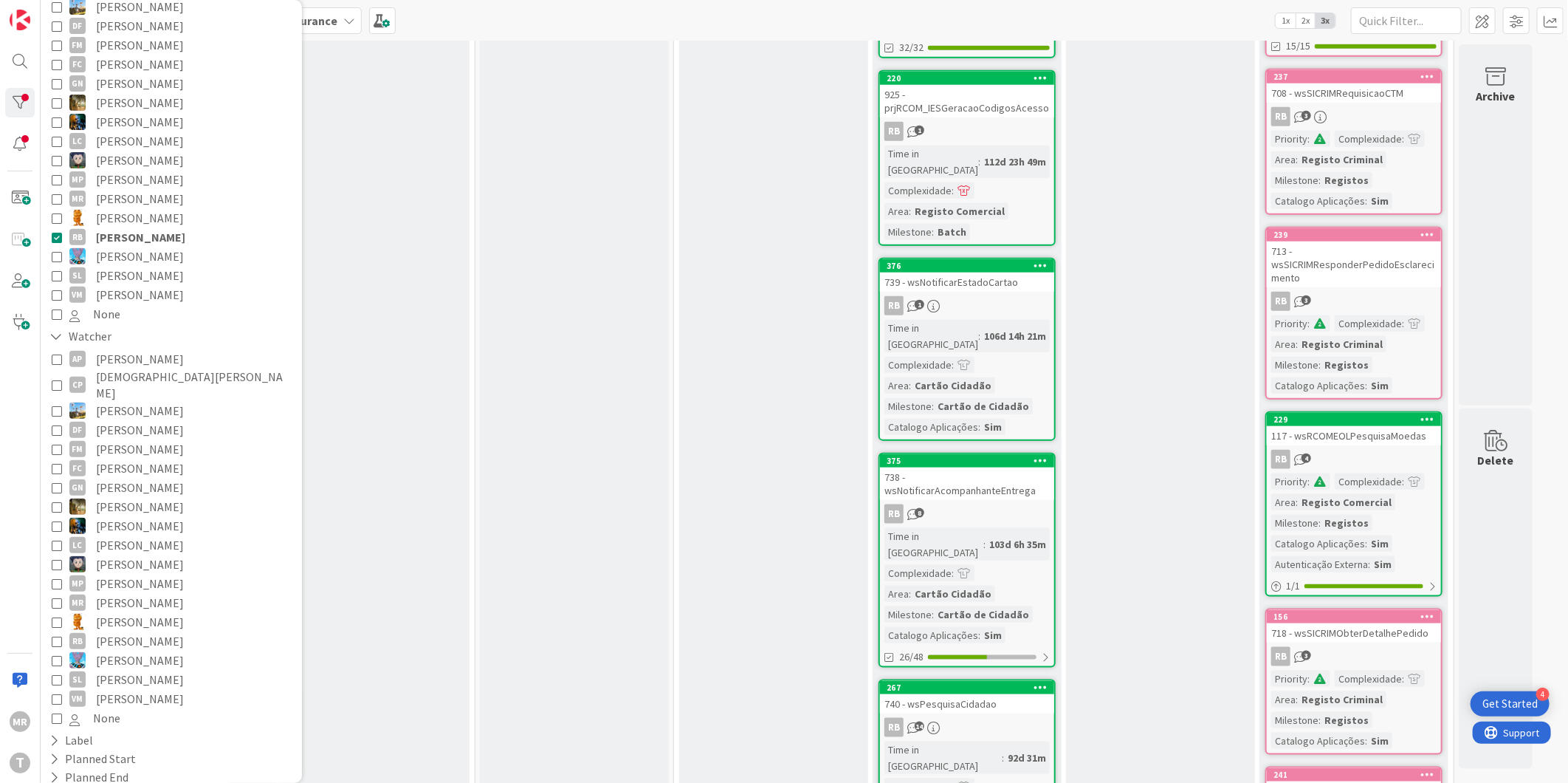
scroll to position [1292, 0]
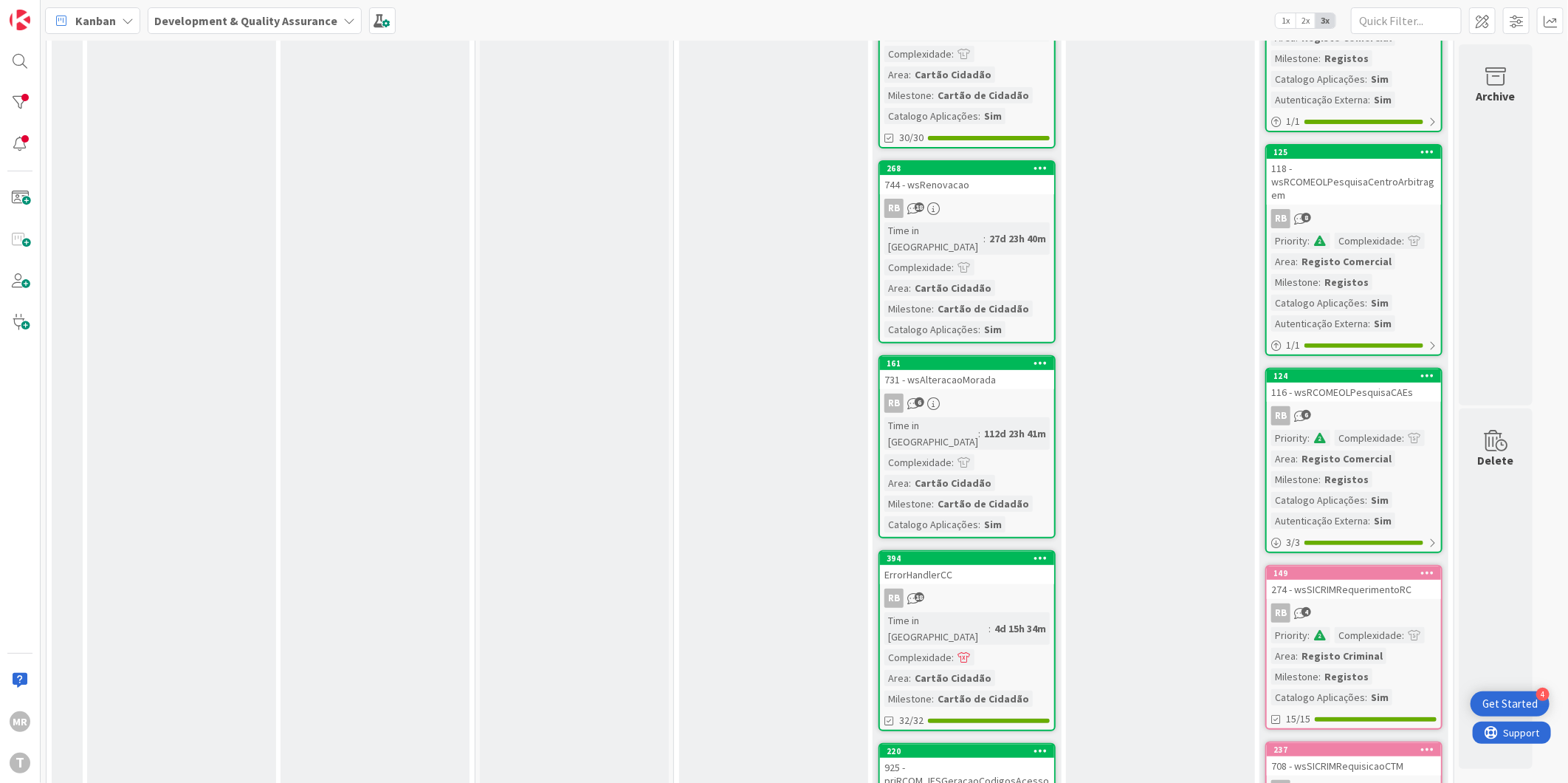
scroll to position [0, 0]
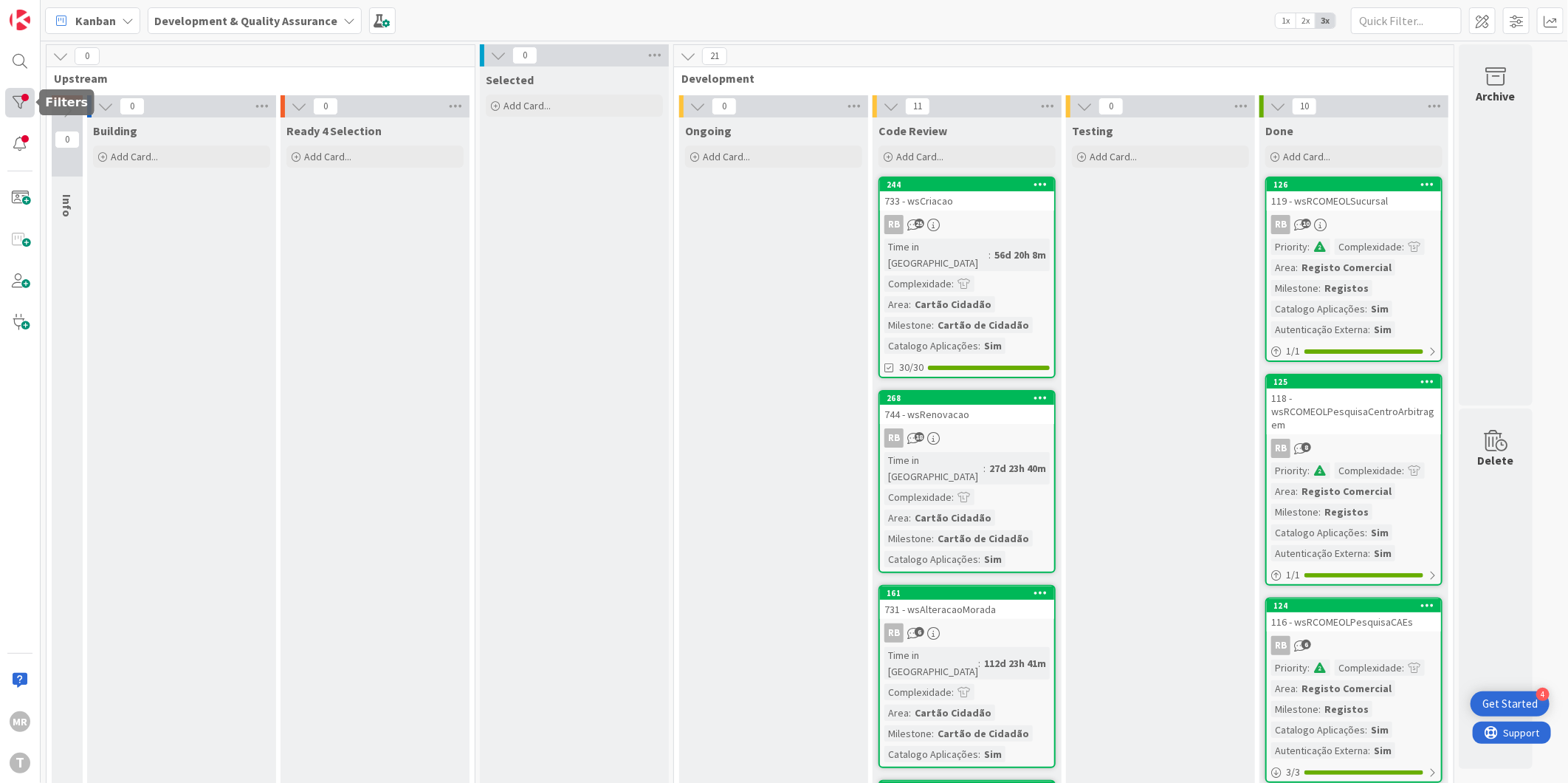
click at [28, 101] on div at bounding box center [20, 102] width 29 height 29
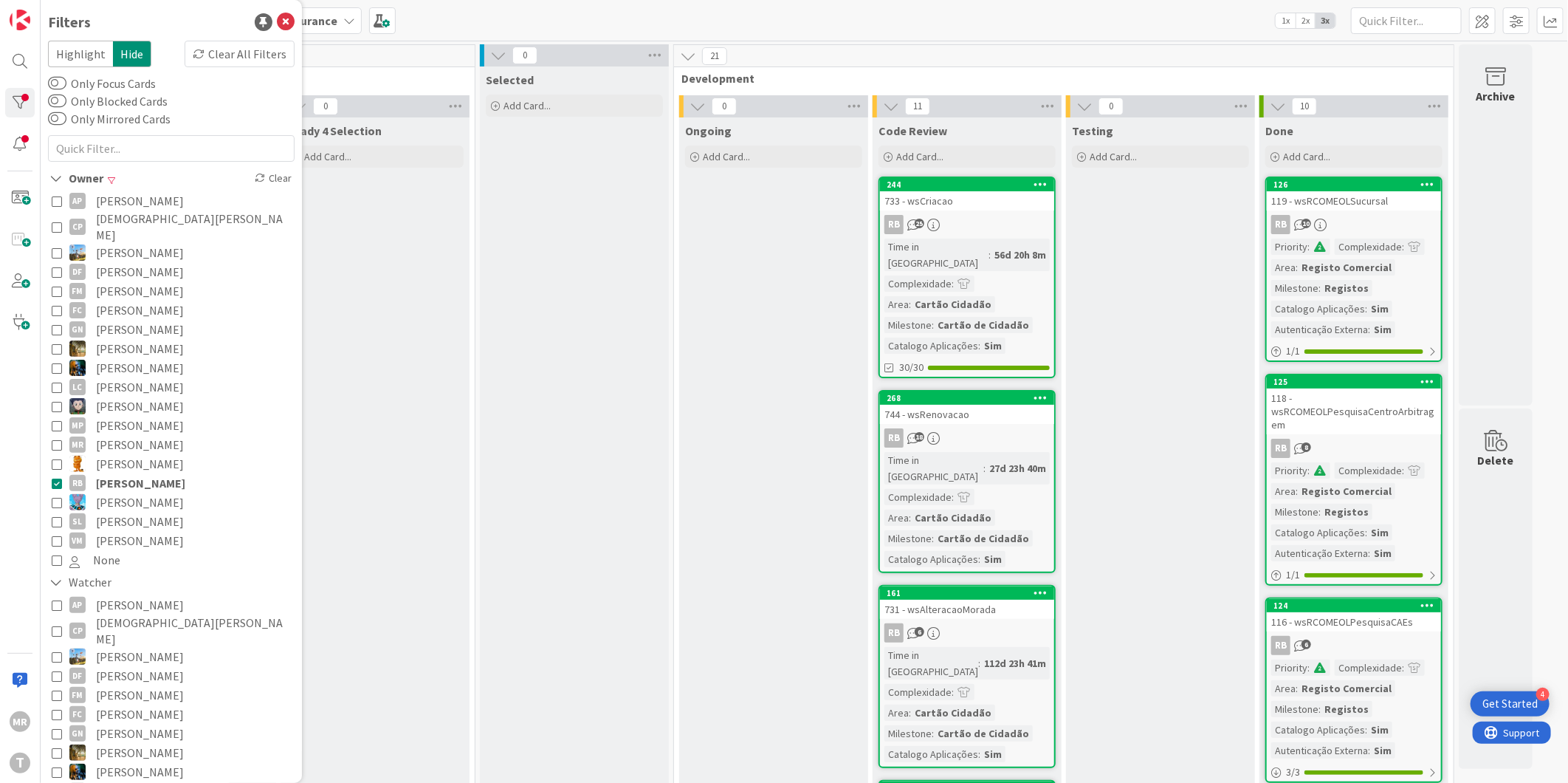
drag, startPoint x: 136, startPoint y: 470, endPoint x: 116, endPoint y: 464, distance: 20.9
click at [136, 474] on span "Renato Barros" at bounding box center [140, 483] width 89 height 19
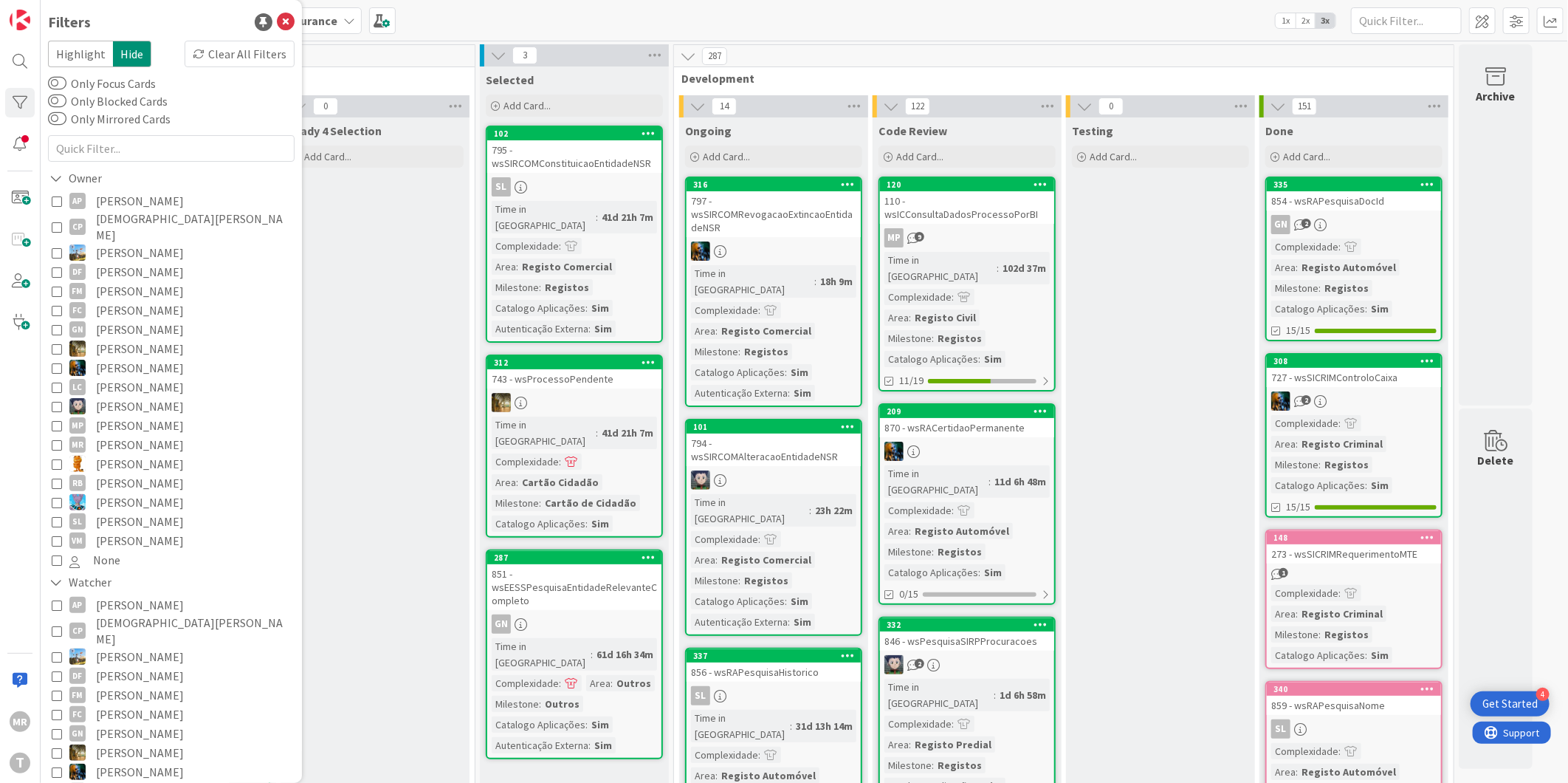
drag, startPoint x: 99, startPoint y: 504, endPoint x: 106, endPoint y: 511, distance: 9.9
click at [99, 511] on span "Simão Lourenço" at bounding box center [140, 521] width 88 height 19
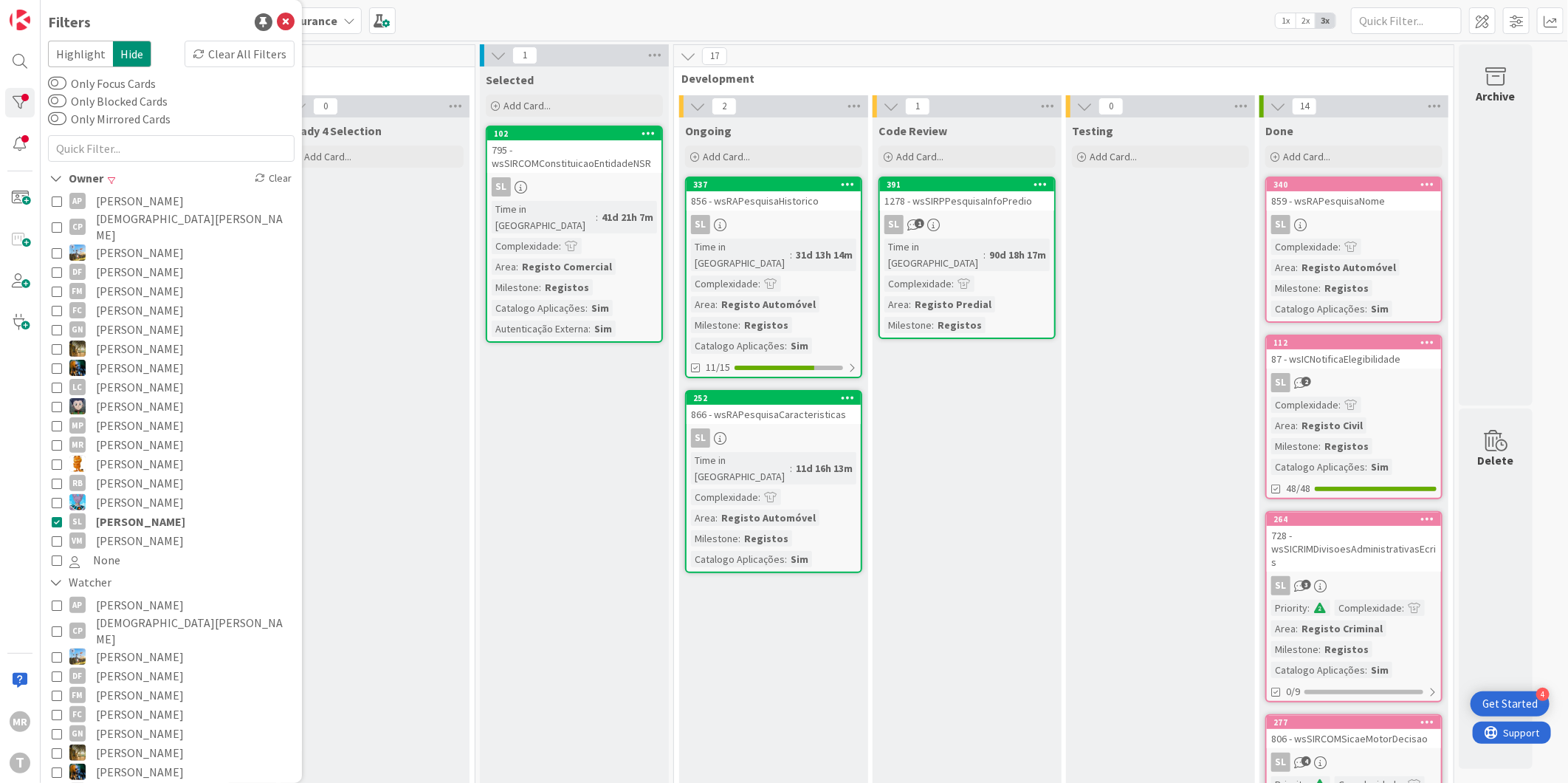
drag, startPoint x: 159, startPoint y: 505, endPoint x: 1555, endPoint y: 665, distance: 1405.1
click at [159, 511] on span "Simão Lourenço" at bounding box center [140, 521] width 89 height 19
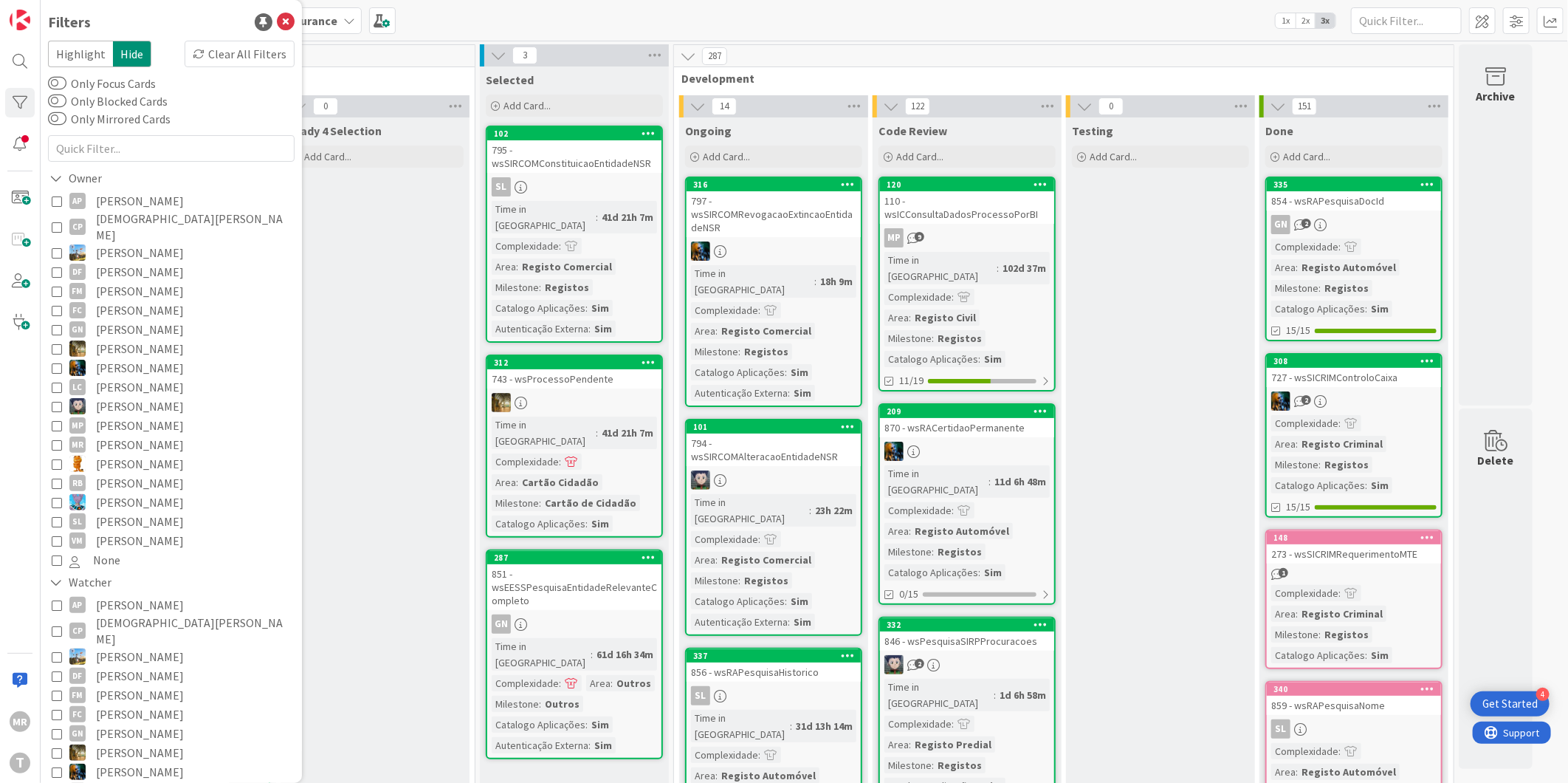
click at [132, 416] on span "Miguel Pinto" at bounding box center [140, 425] width 88 height 19
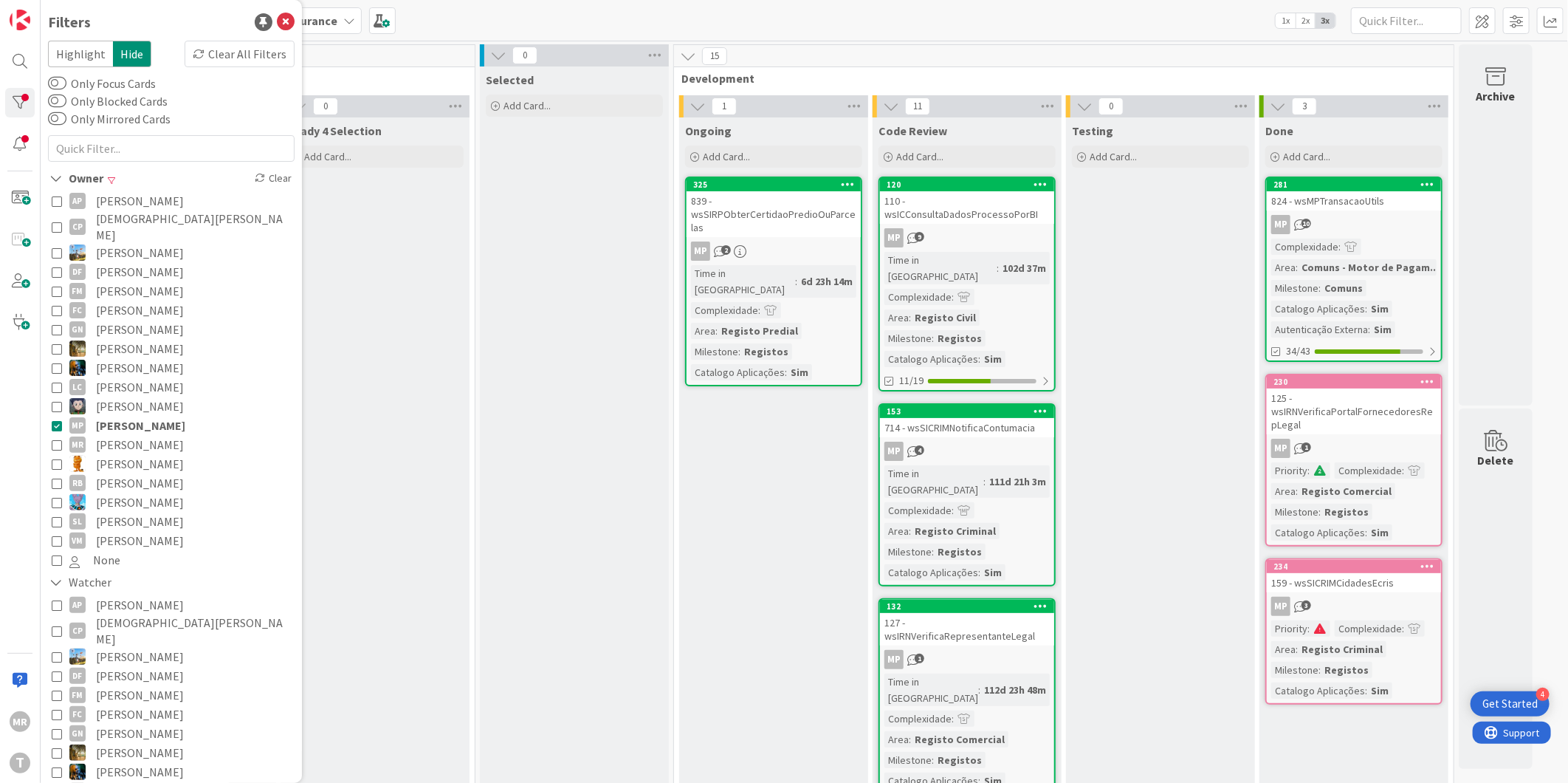
drag, startPoint x: 155, startPoint y: 410, endPoint x: 268, endPoint y: 464, distance: 125.2
click at [154, 416] on span "Miguel Pinto" at bounding box center [140, 425] width 89 height 19
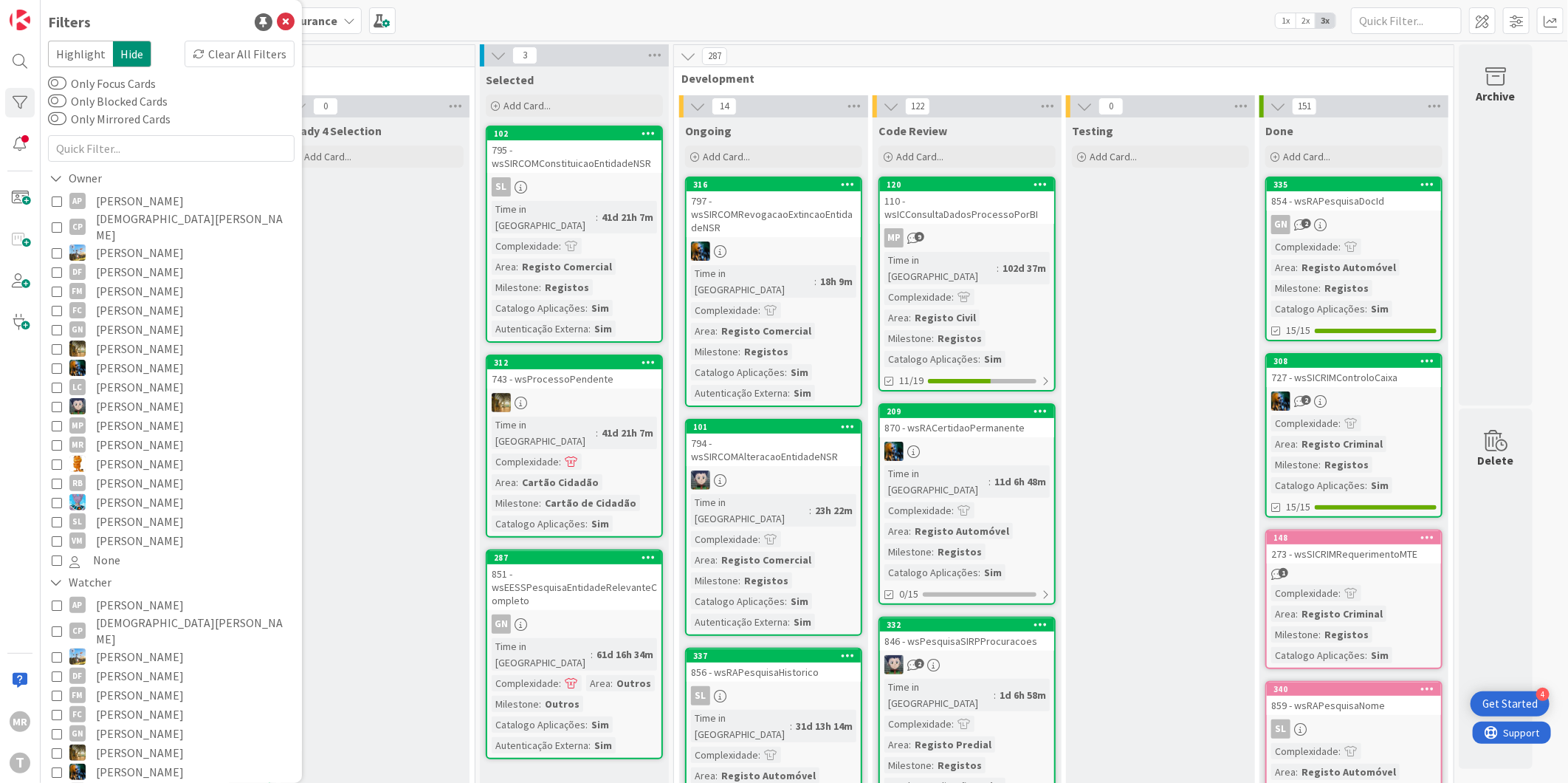
click at [153, 511] on span "Simão Lourenço" at bounding box center [140, 521] width 88 height 19
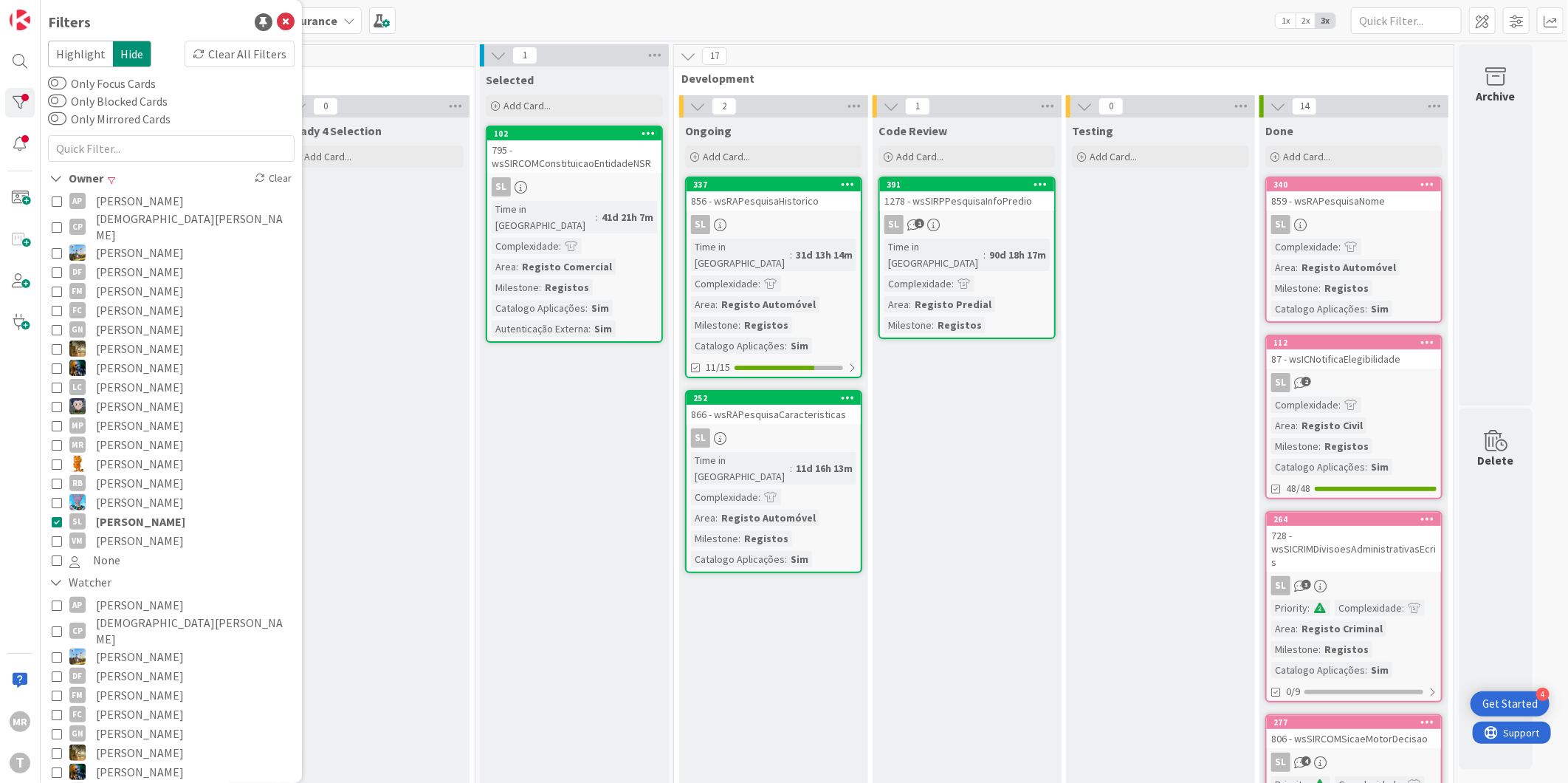
click at [125, 416] on span "Miguel Pinto" at bounding box center [140, 425] width 88 height 19
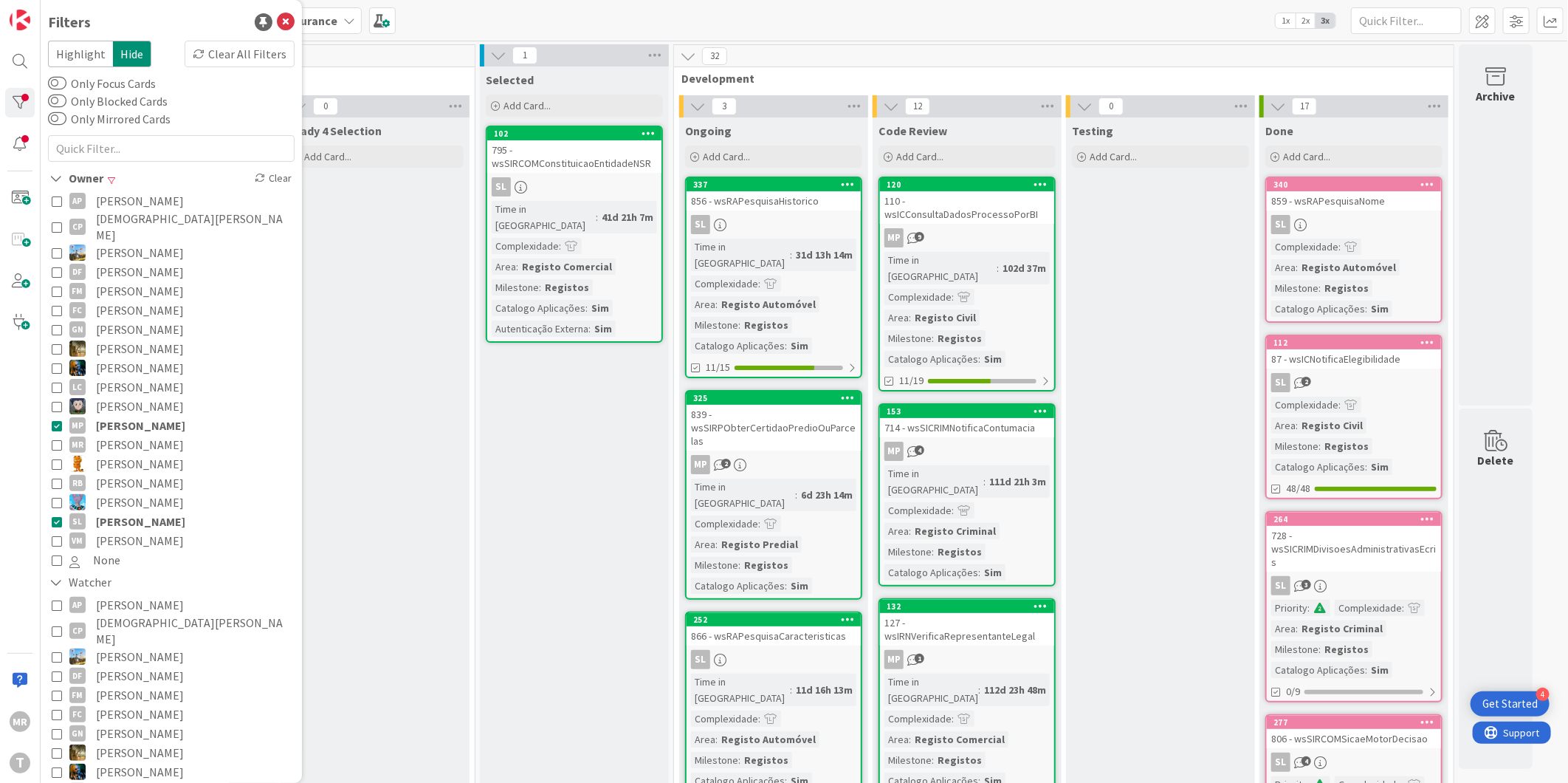
click at [140, 511] on span "Simão Lourenço" at bounding box center [140, 521] width 89 height 19
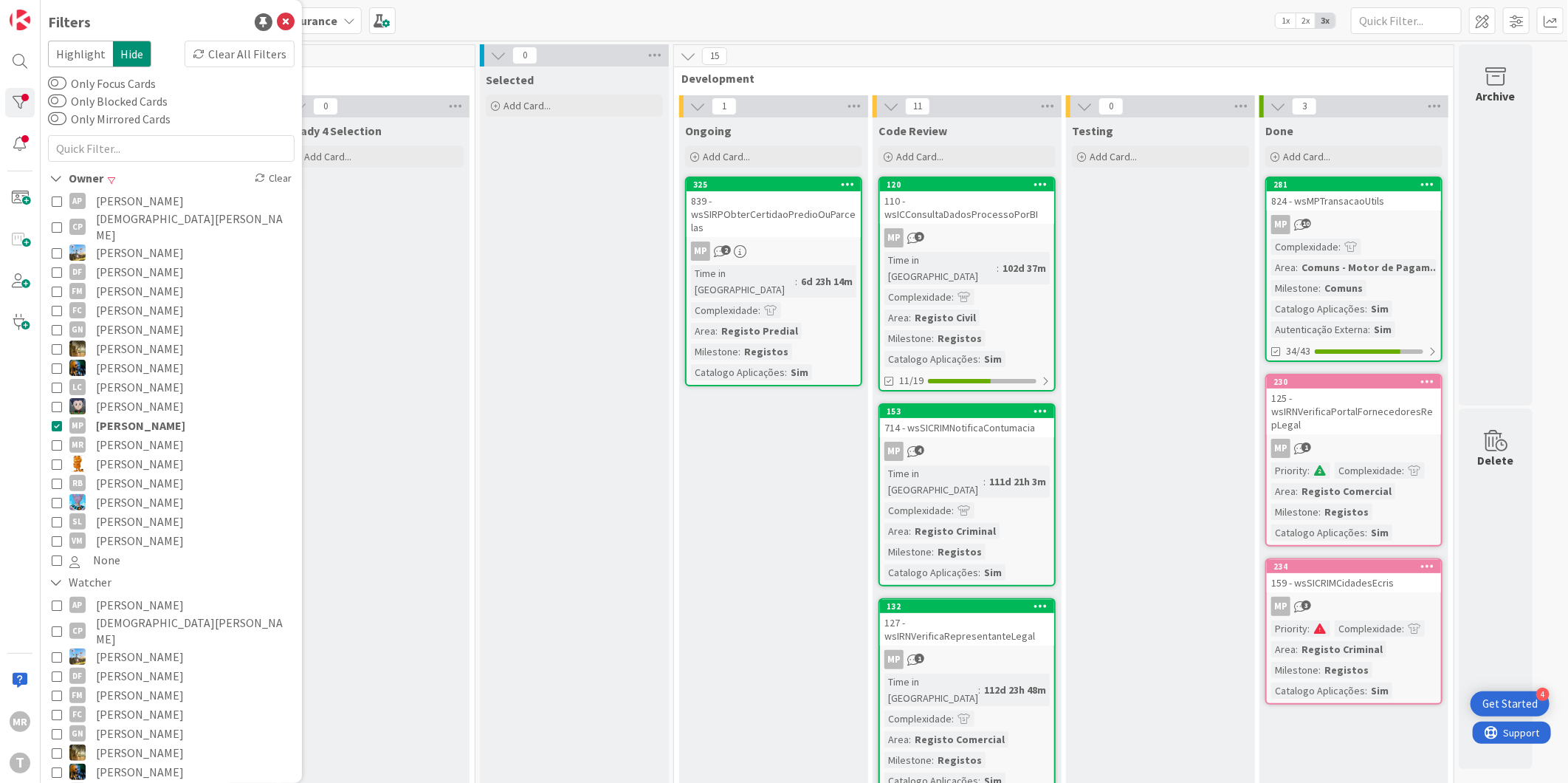
click at [137, 401] on span "Lucas Spengler" at bounding box center [140, 406] width 88 height 19
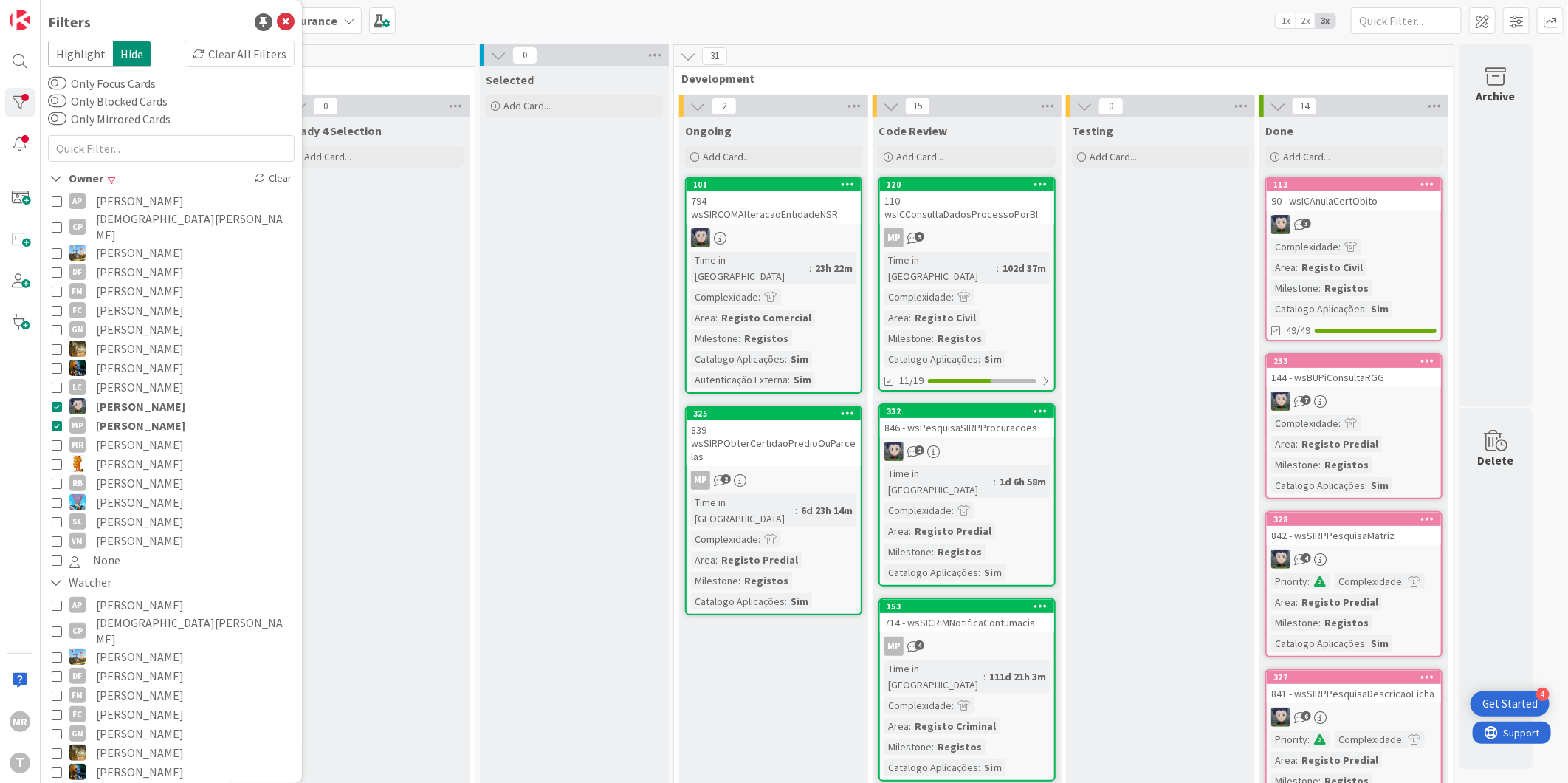
click at [137, 396] on span "Lucas Spengler" at bounding box center [140, 406] width 89 height 19
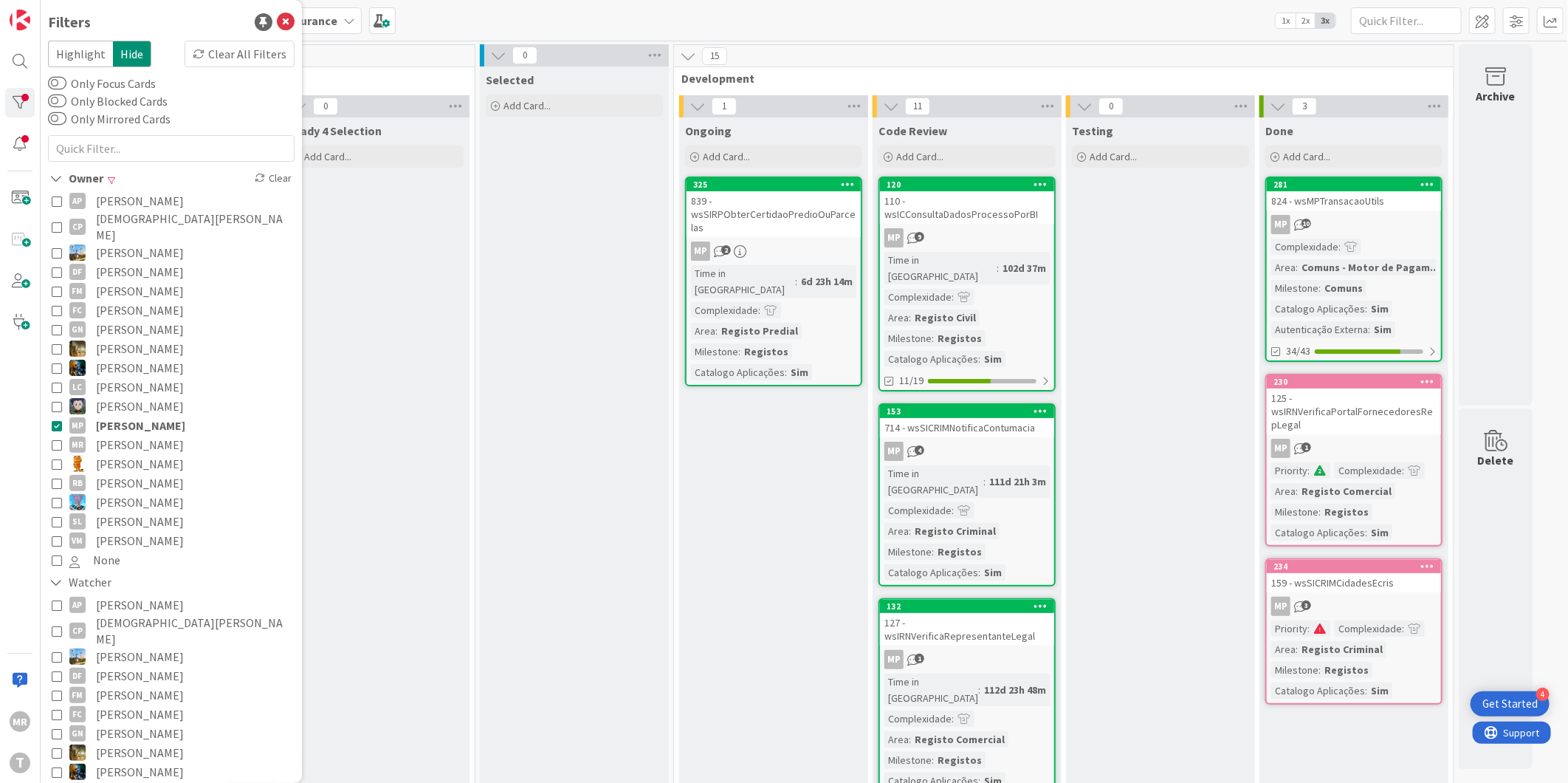
click at [133, 399] on span "Lucas Spengler" at bounding box center [140, 406] width 88 height 19
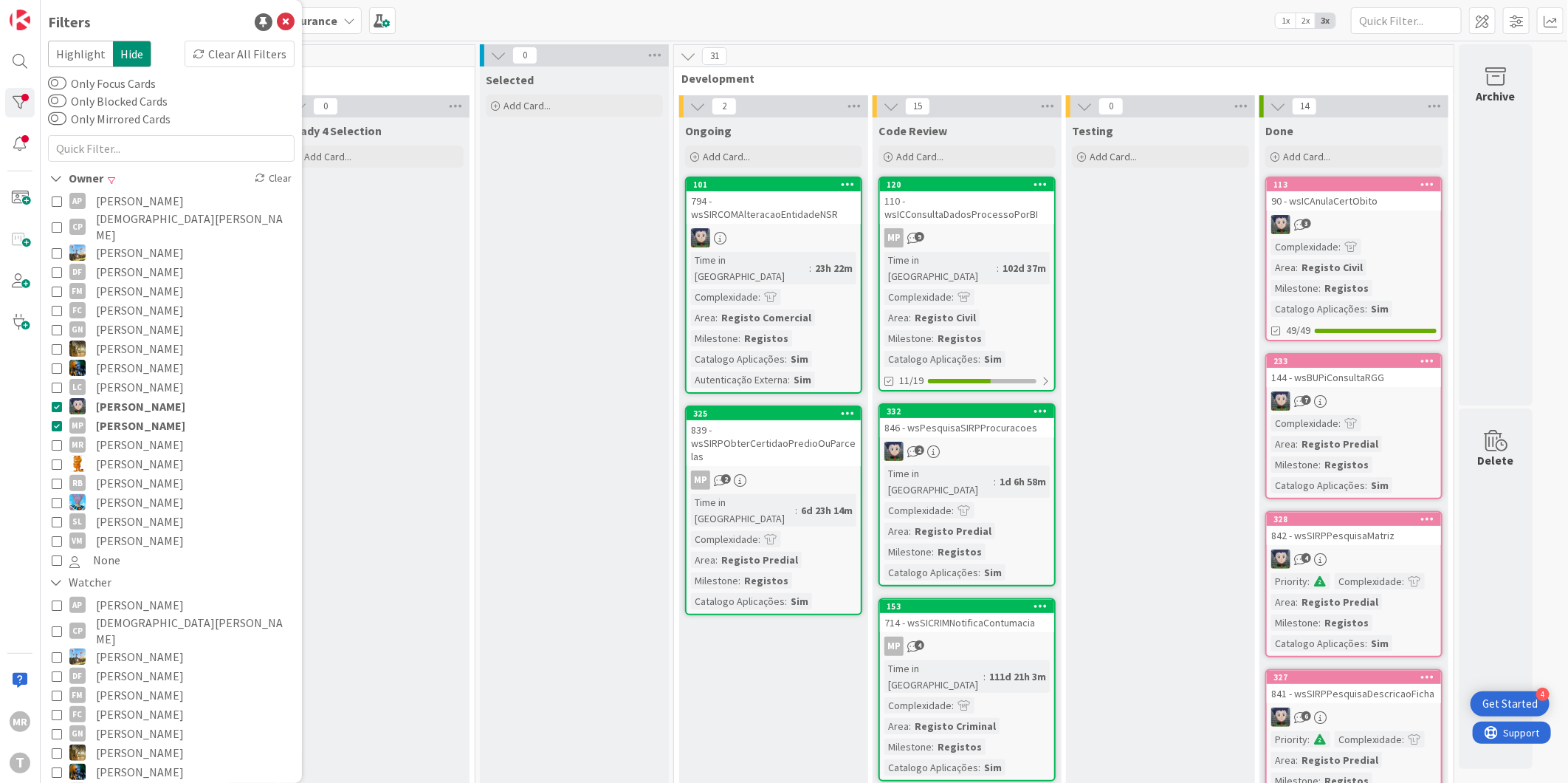
click at [134, 396] on span "Lucas Spengler" at bounding box center [140, 406] width 89 height 19
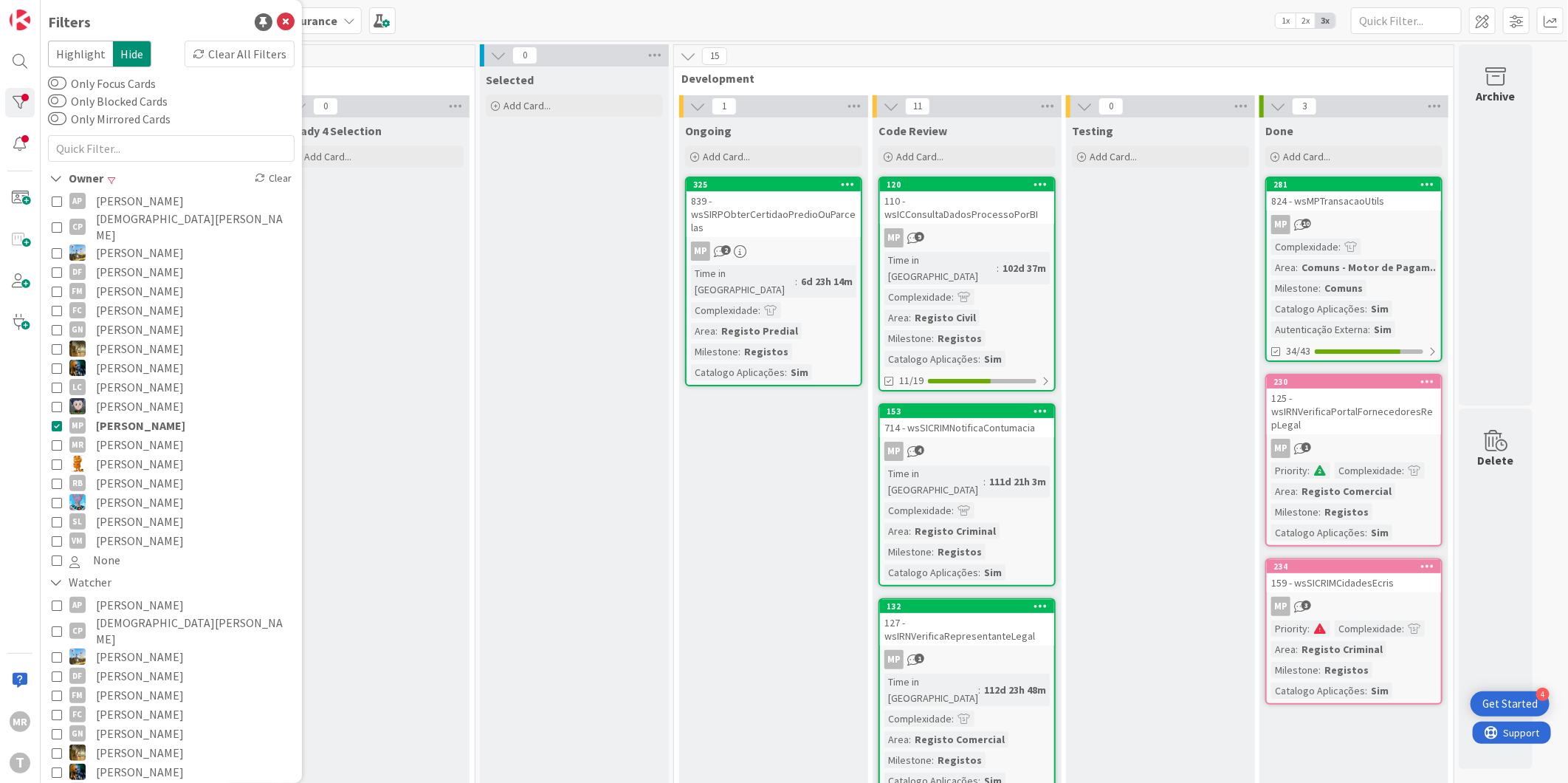
click at [135, 416] on span "Miguel Pinto" at bounding box center [140, 425] width 89 height 19
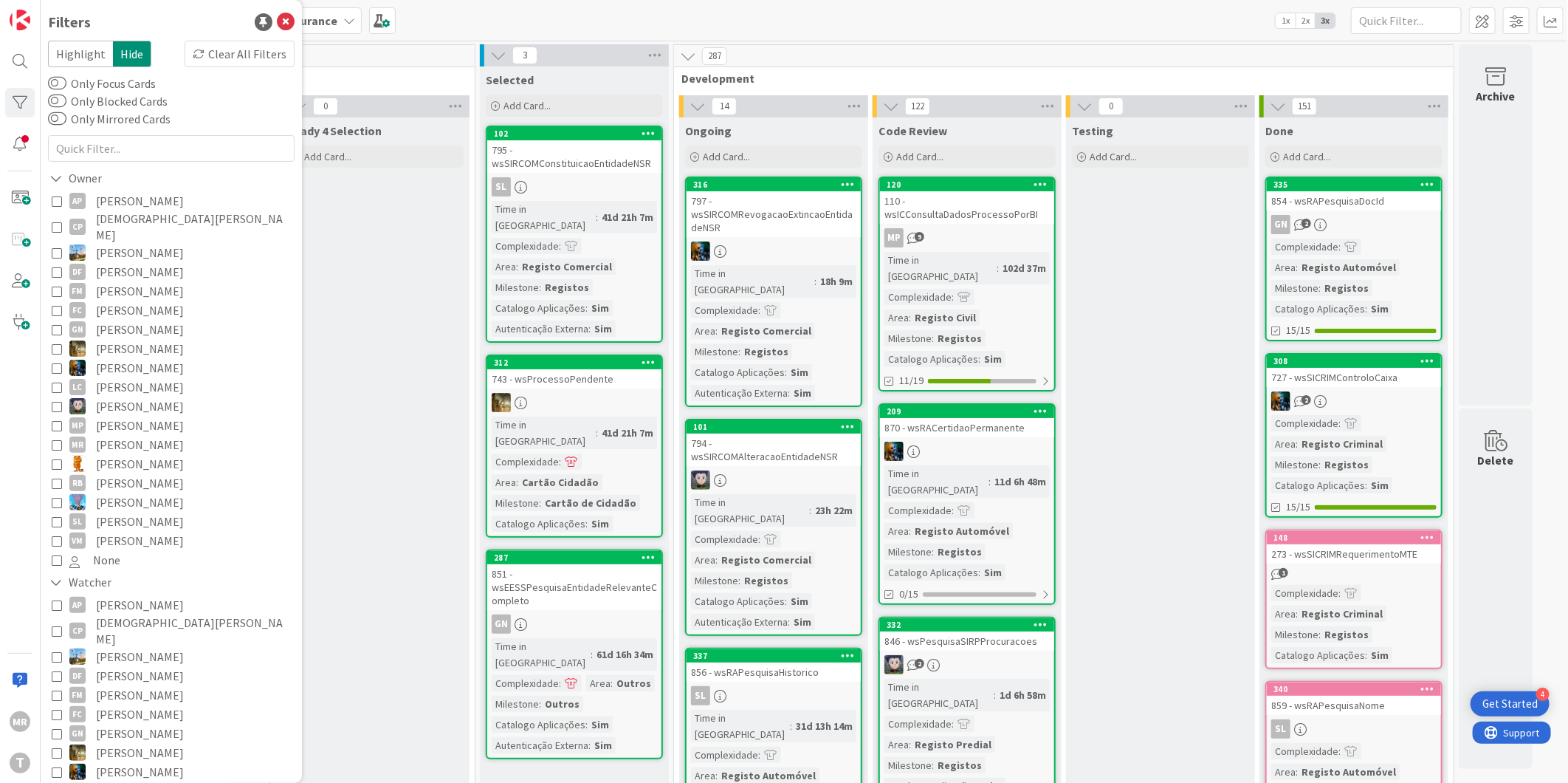
click at [141, 396] on span "Lucas Spengler" at bounding box center [140, 406] width 88 height 19
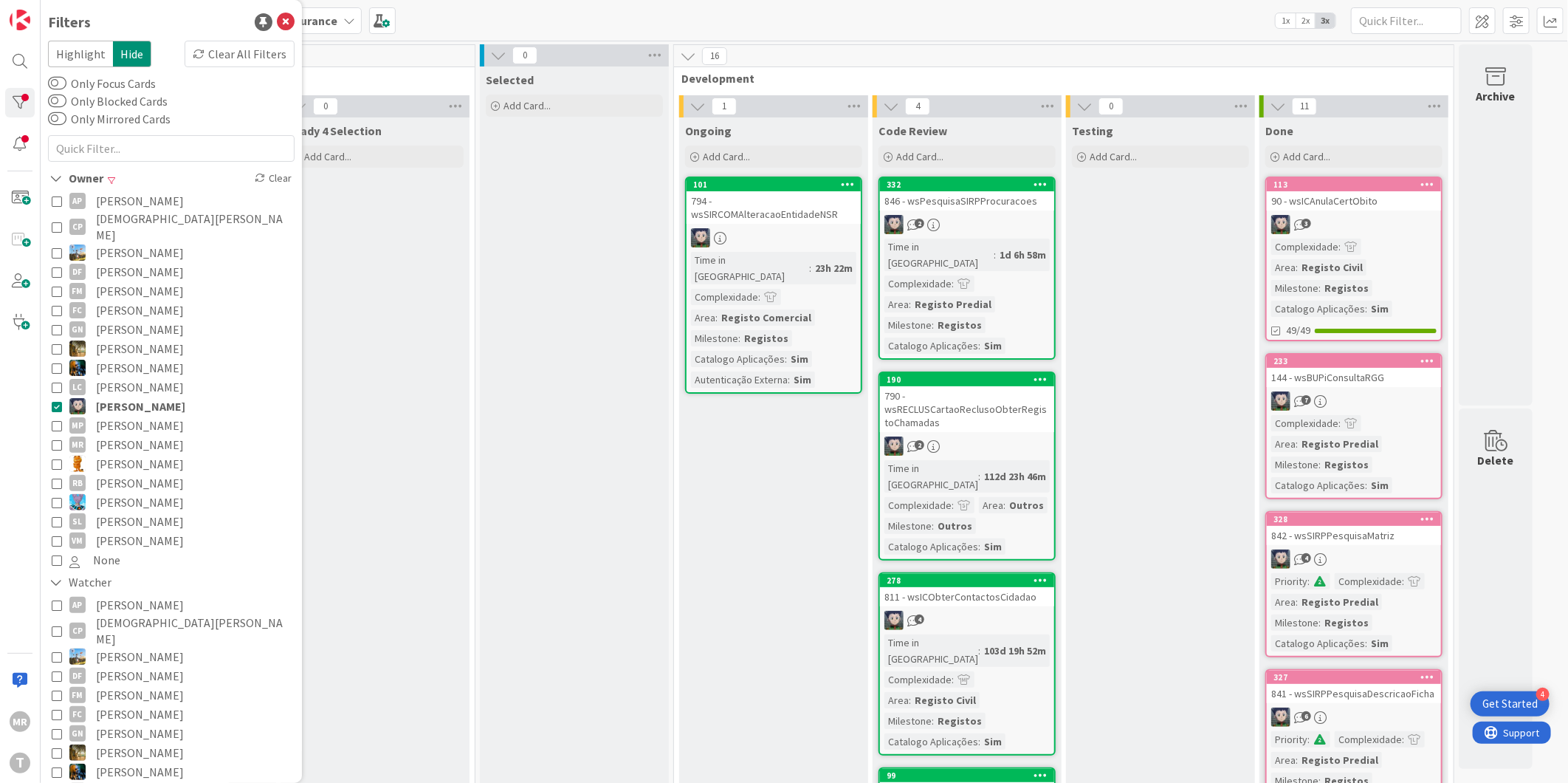
click at [102, 396] on span "Lucas Spengler" at bounding box center [140, 406] width 89 height 19
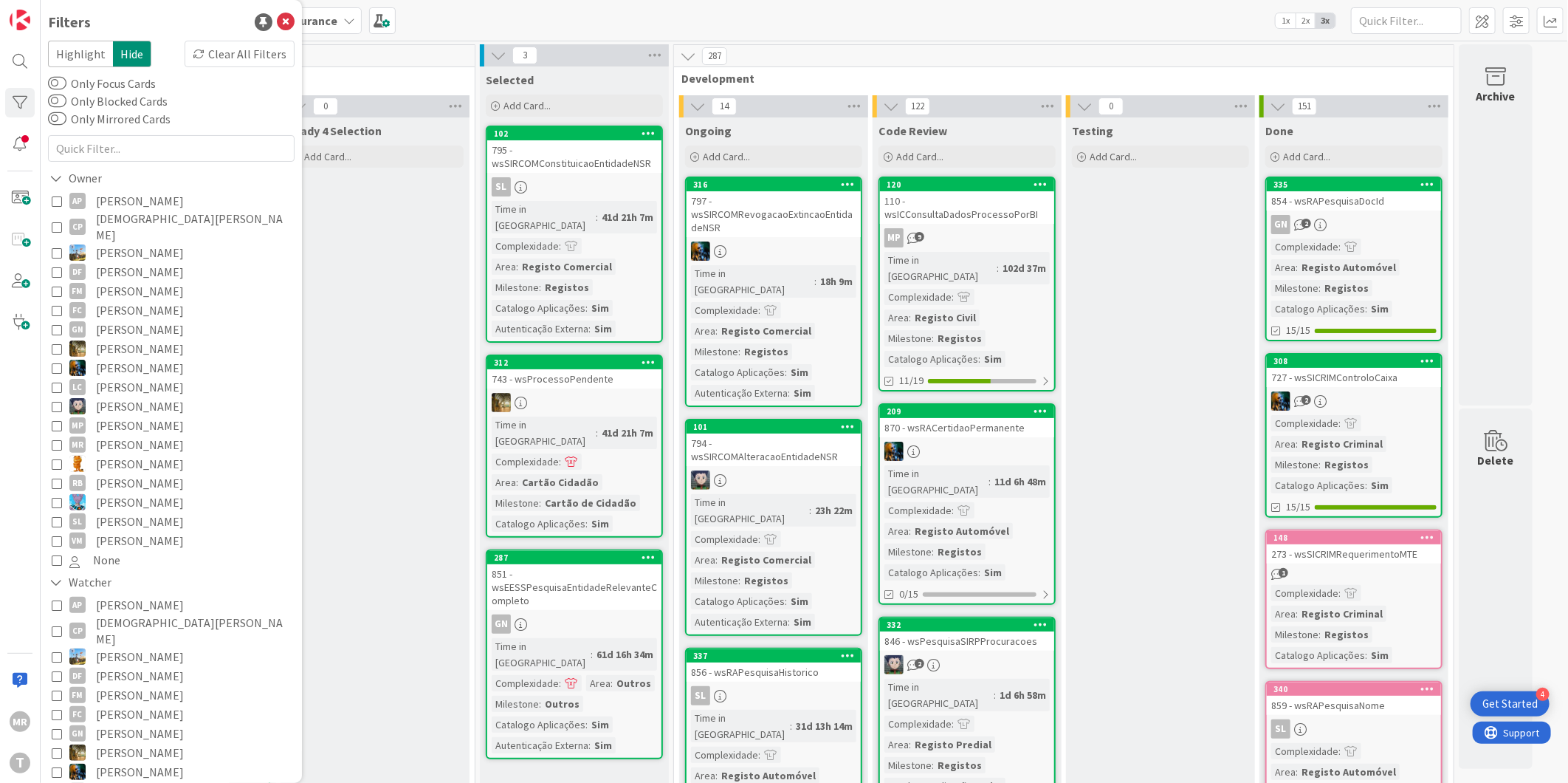
click at [126, 358] on span "João Carvalho" at bounding box center [140, 368] width 88 height 19
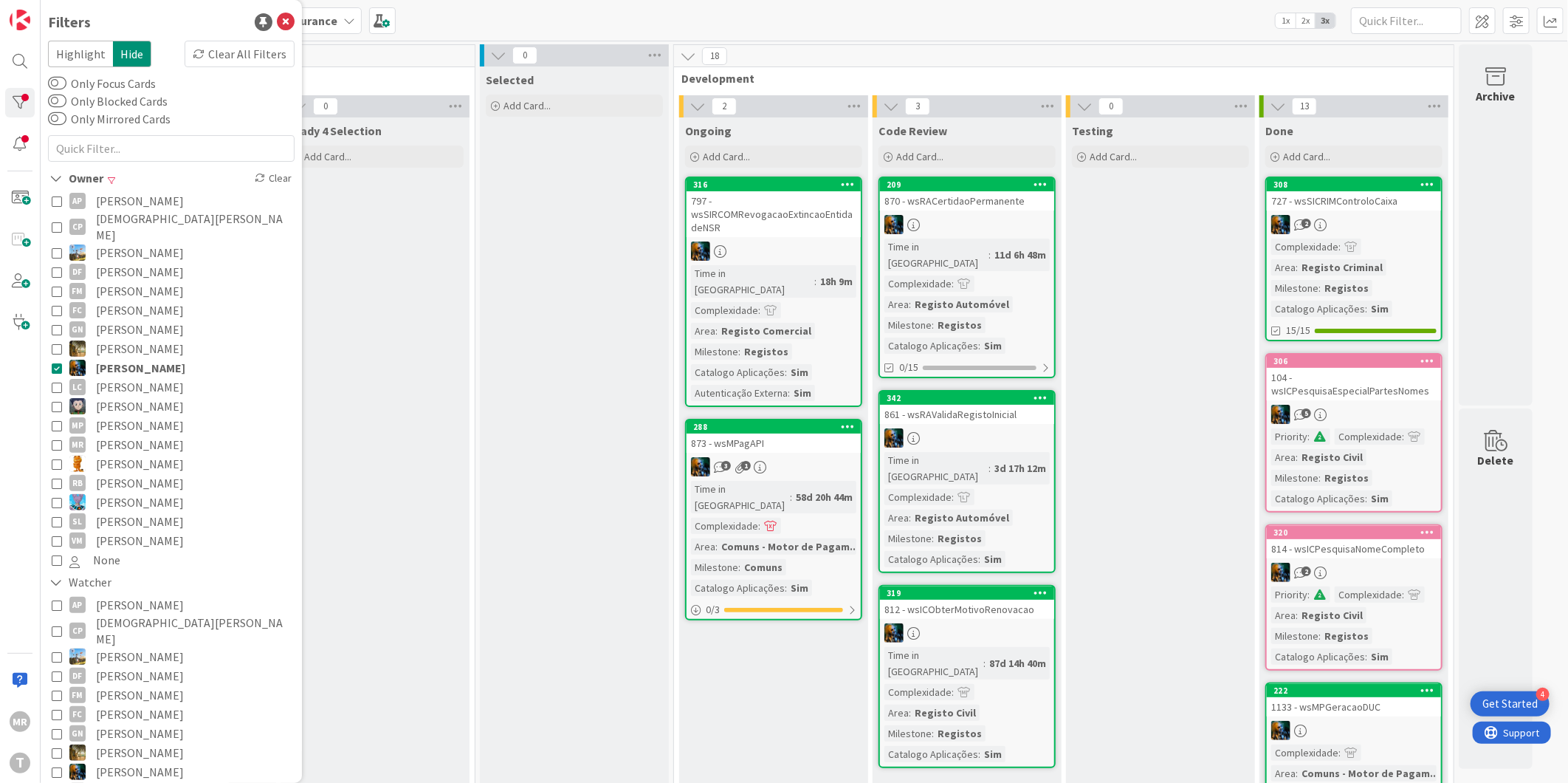
click at [140, 396] on span "Lucas Spengler" at bounding box center [140, 406] width 88 height 19
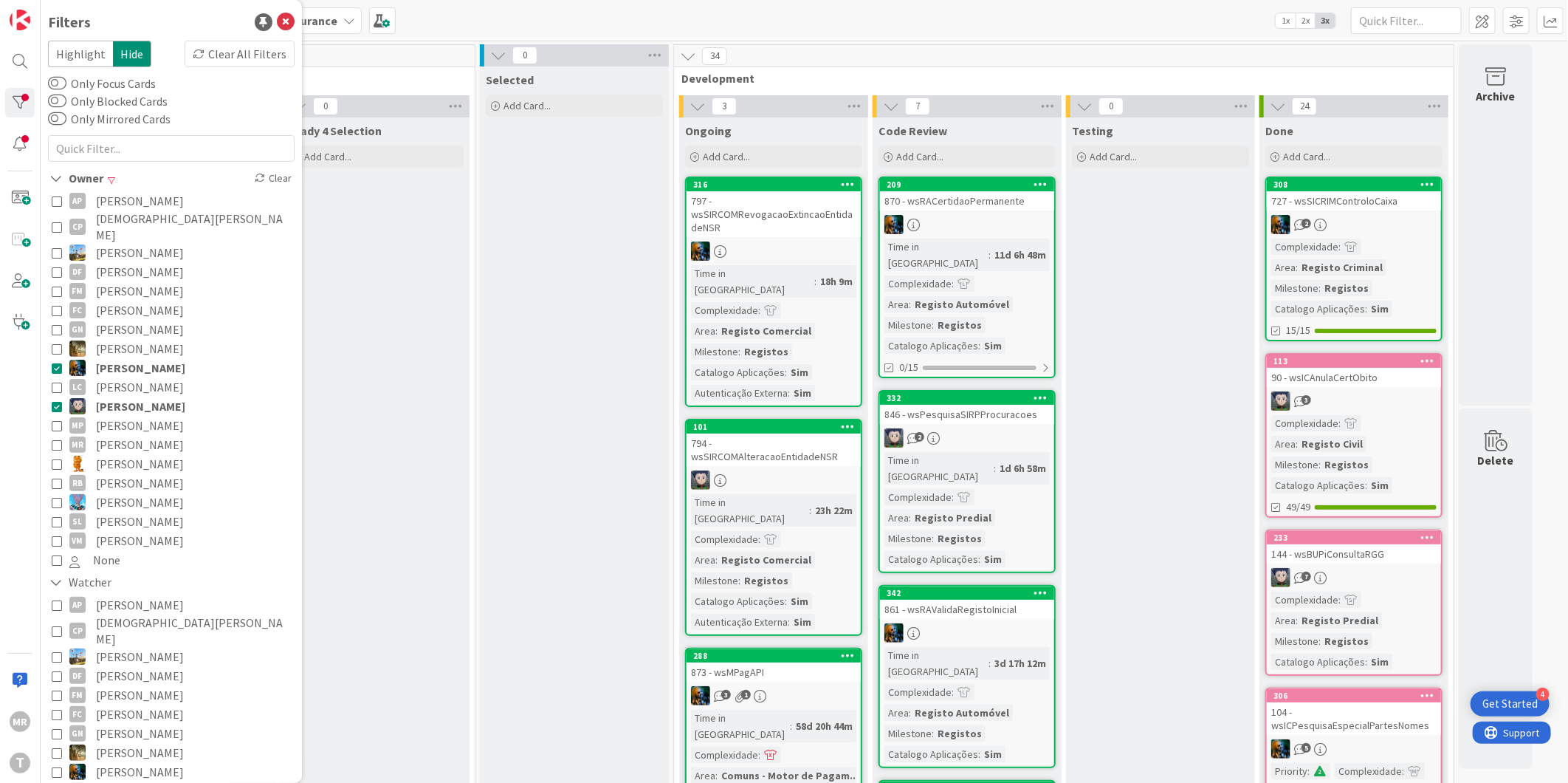
click at [140, 360] on span "João Carvalho" at bounding box center [140, 368] width 89 height 19
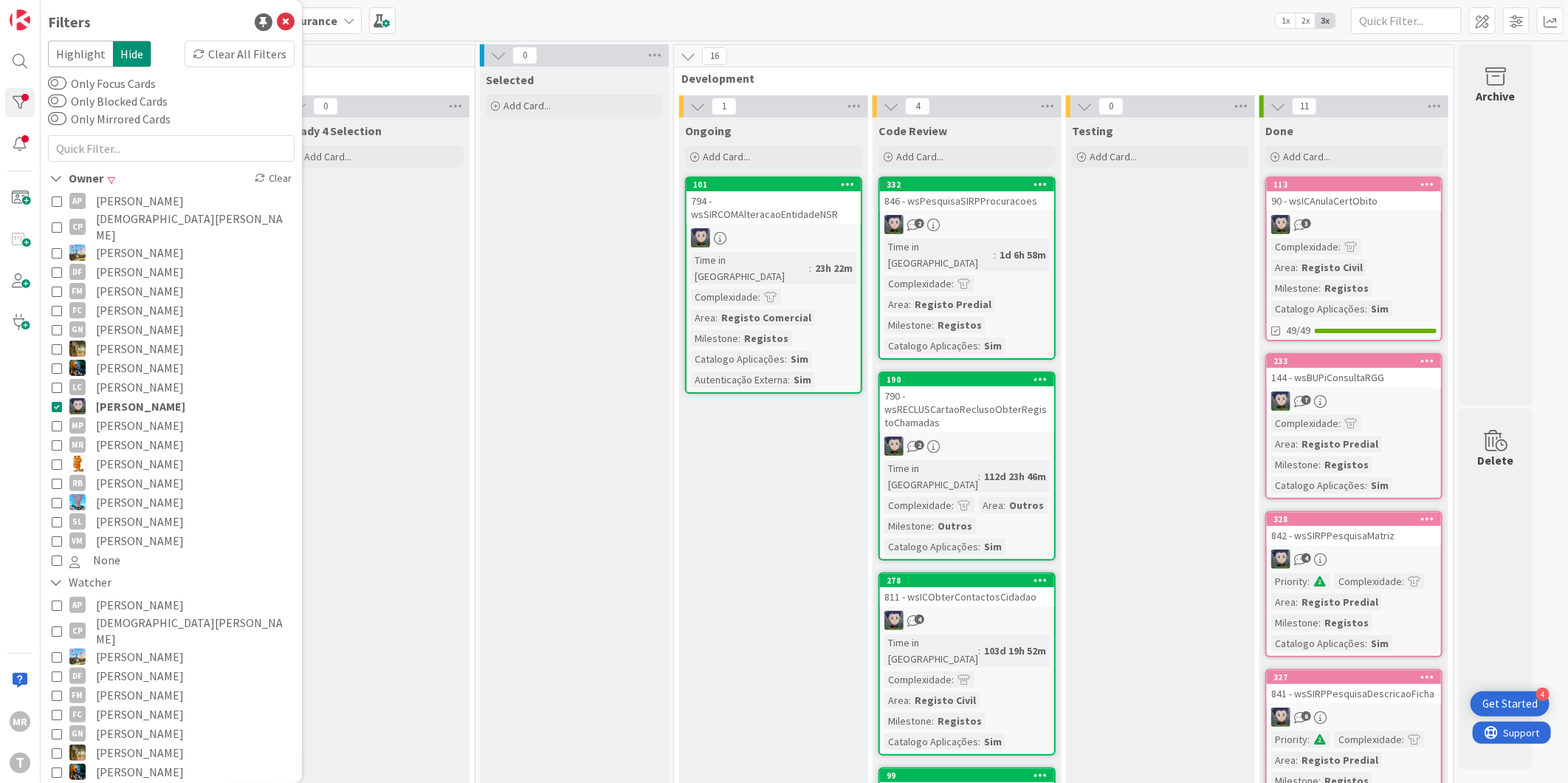
click at [121, 416] on span "Miguel Pinto" at bounding box center [140, 425] width 88 height 19
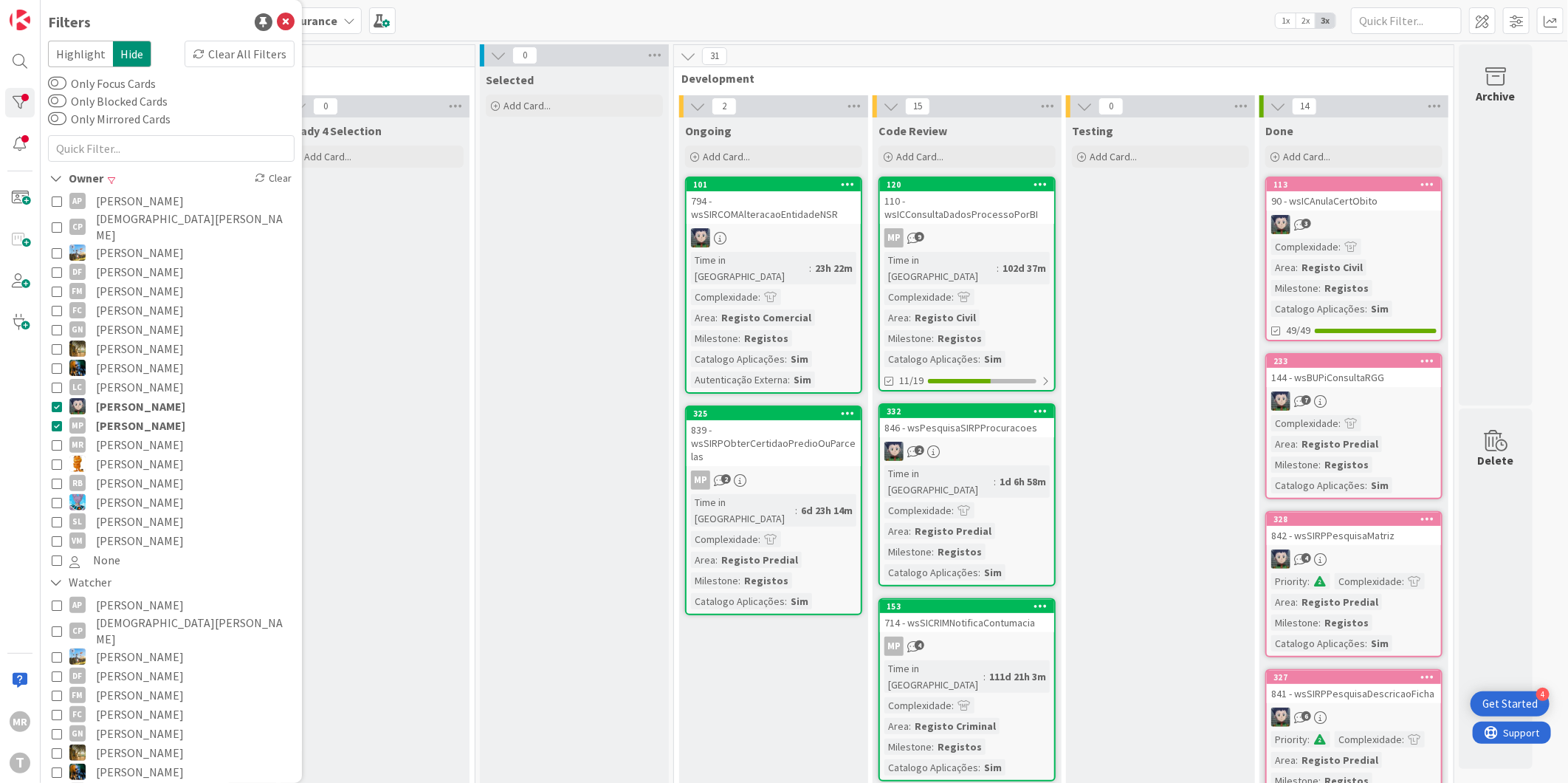
click at [126, 396] on span "Lucas Spengler" at bounding box center [140, 406] width 89 height 19
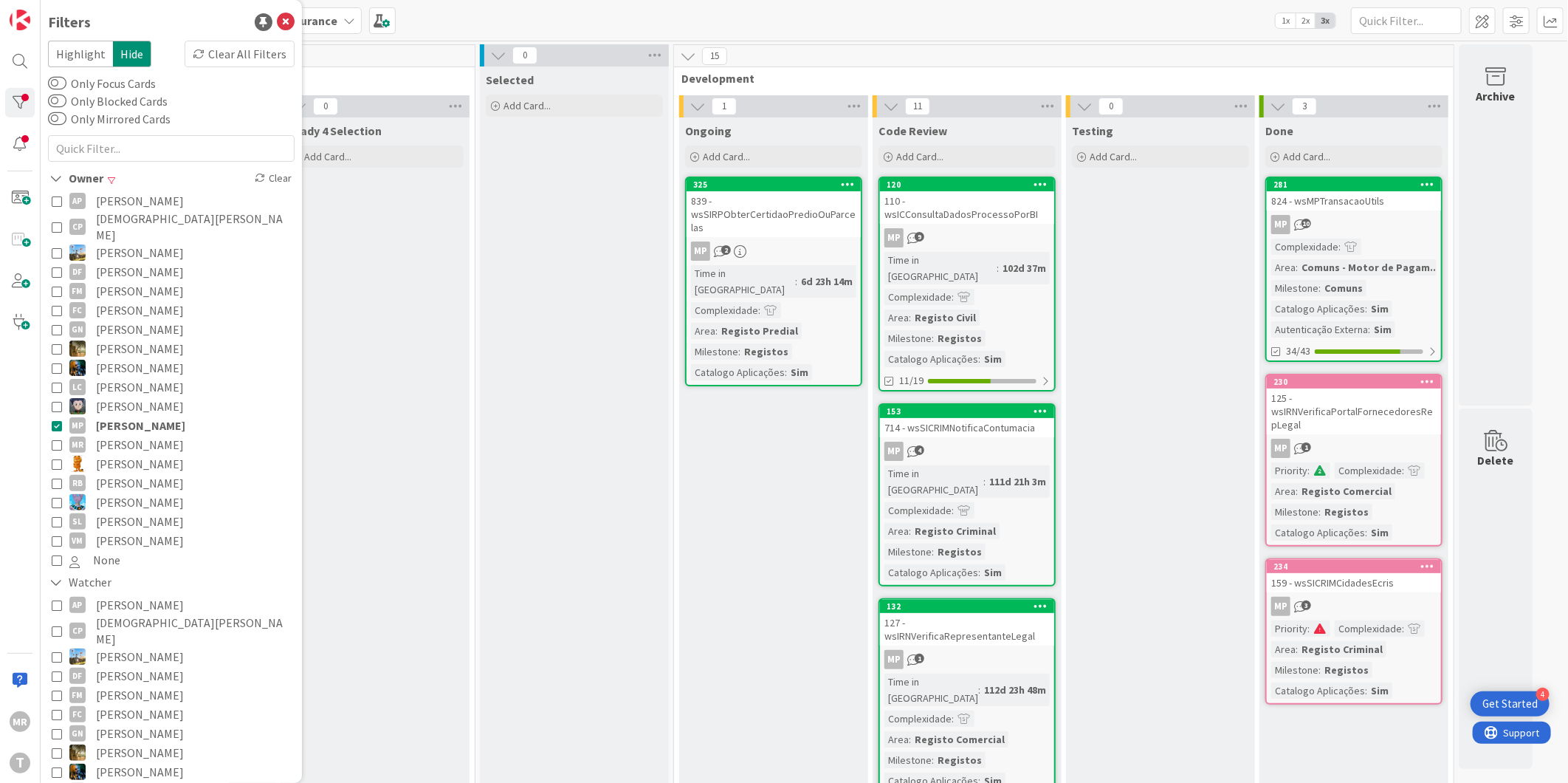
click at [121, 358] on span "João Carvalho" at bounding box center [140, 368] width 88 height 19
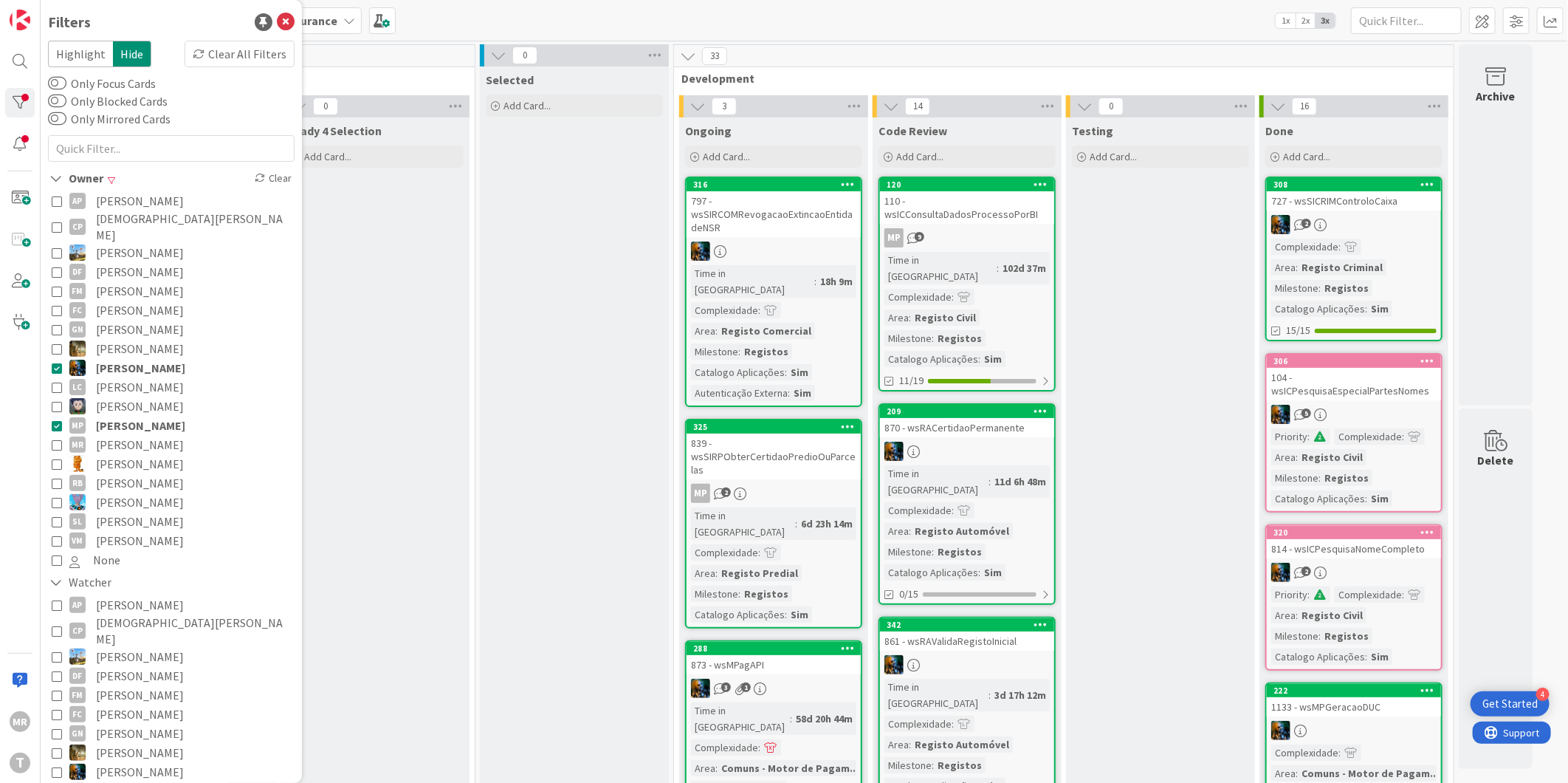
click at [118, 416] on span "Miguel Pinto" at bounding box center [140, 425] width 89 height 19
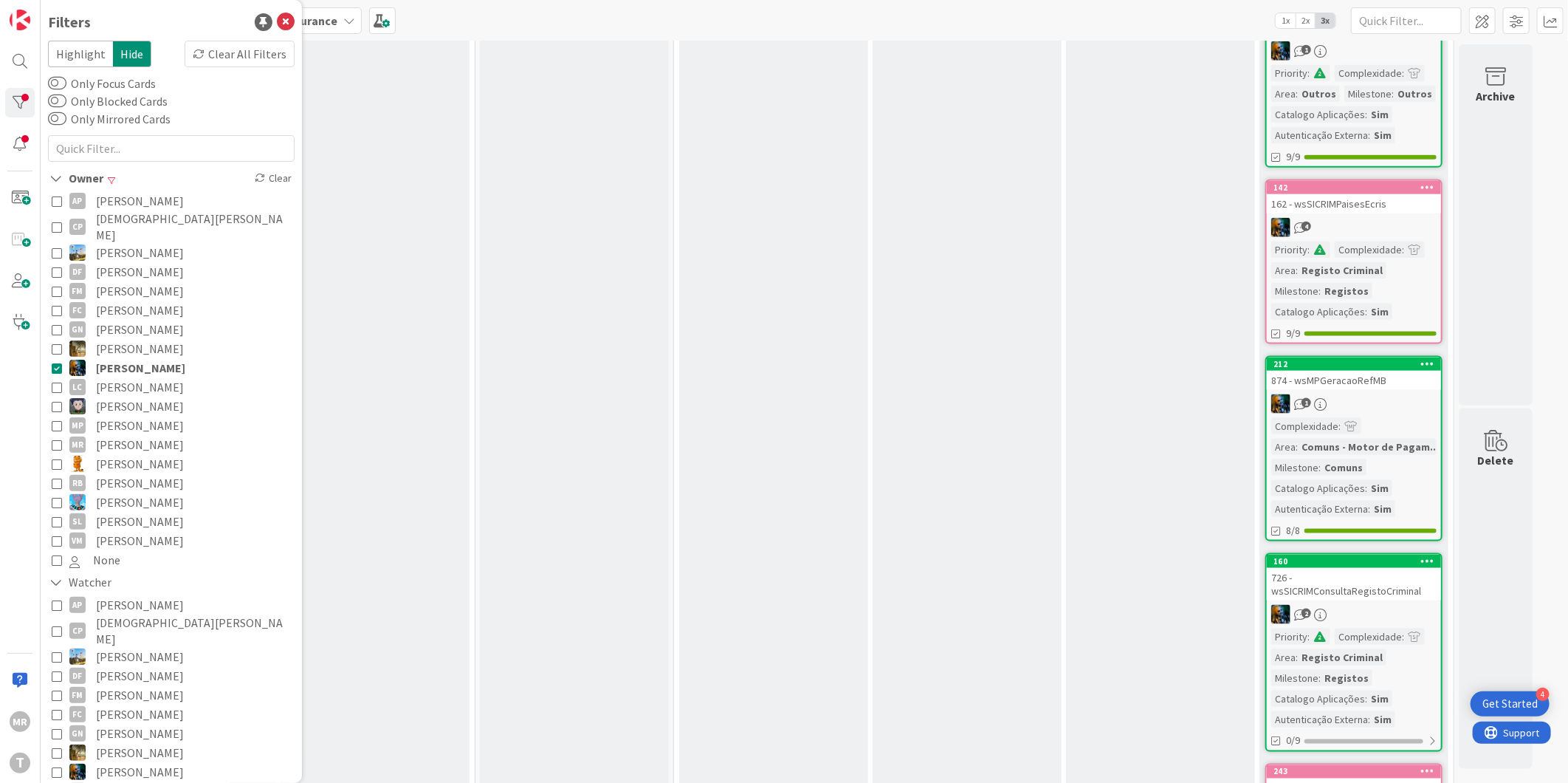
scroll to position [1256, 0]
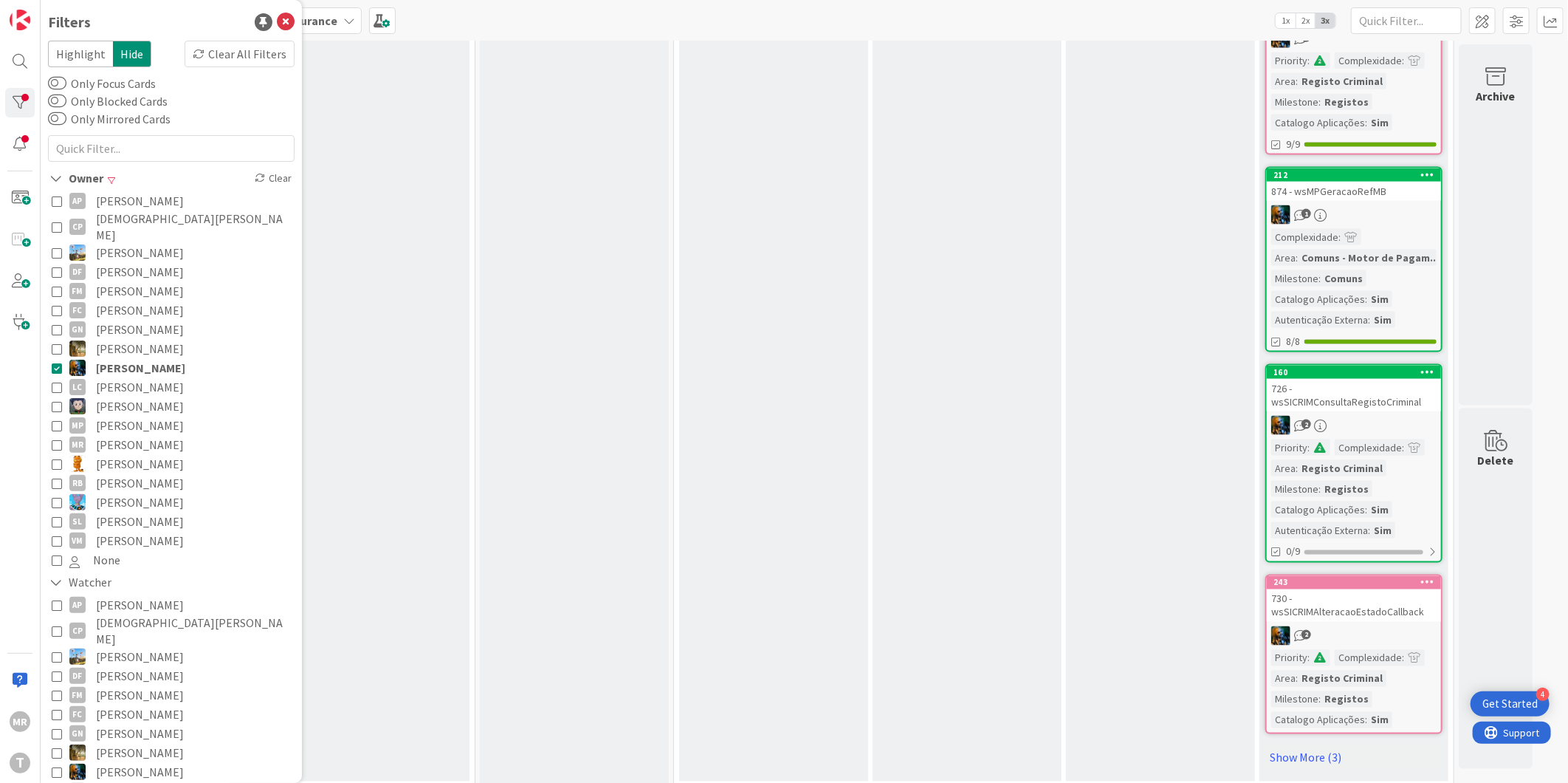
click at [150, 358] on span "João Carvalho" at bounding box center [140, 368] width 89 height 19
